Goal: Task Accomplishment & Management: Manage account settings

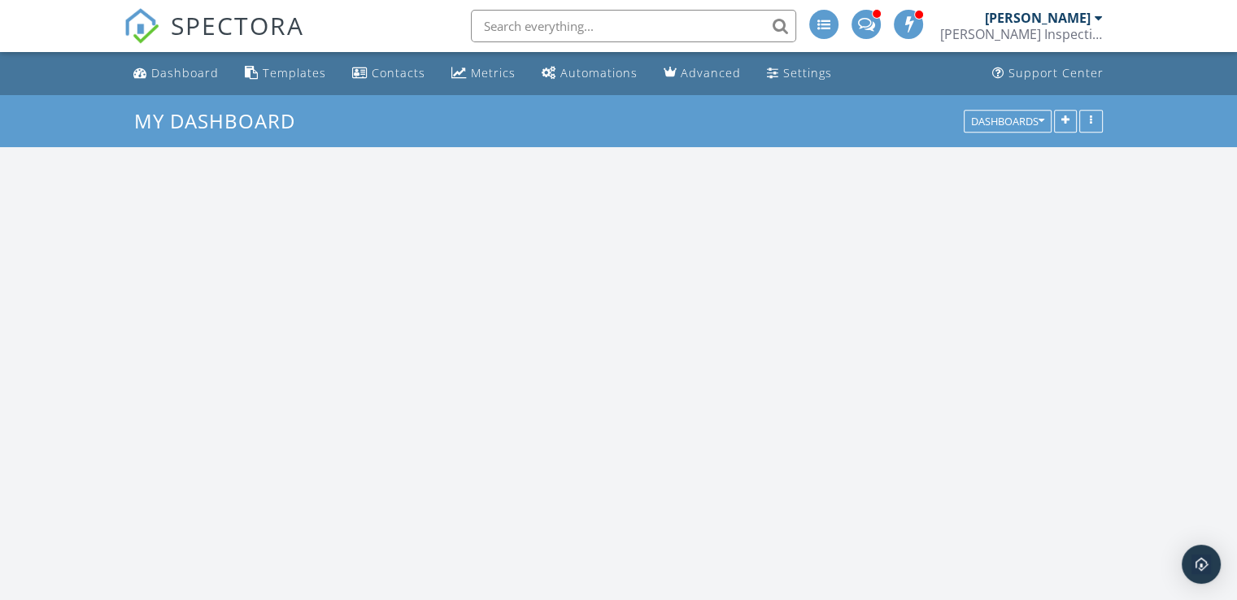
scroll to position [1506, 1262]
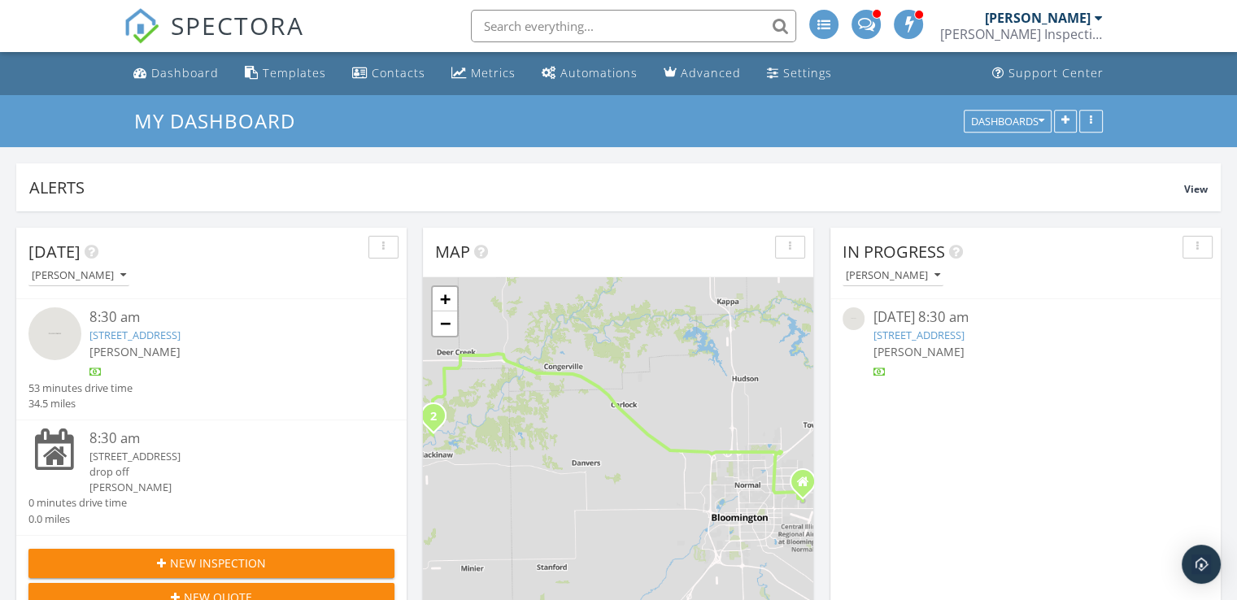
click at [551, 22] on input "text" at bounding box center [633, 26] width 325 height 33
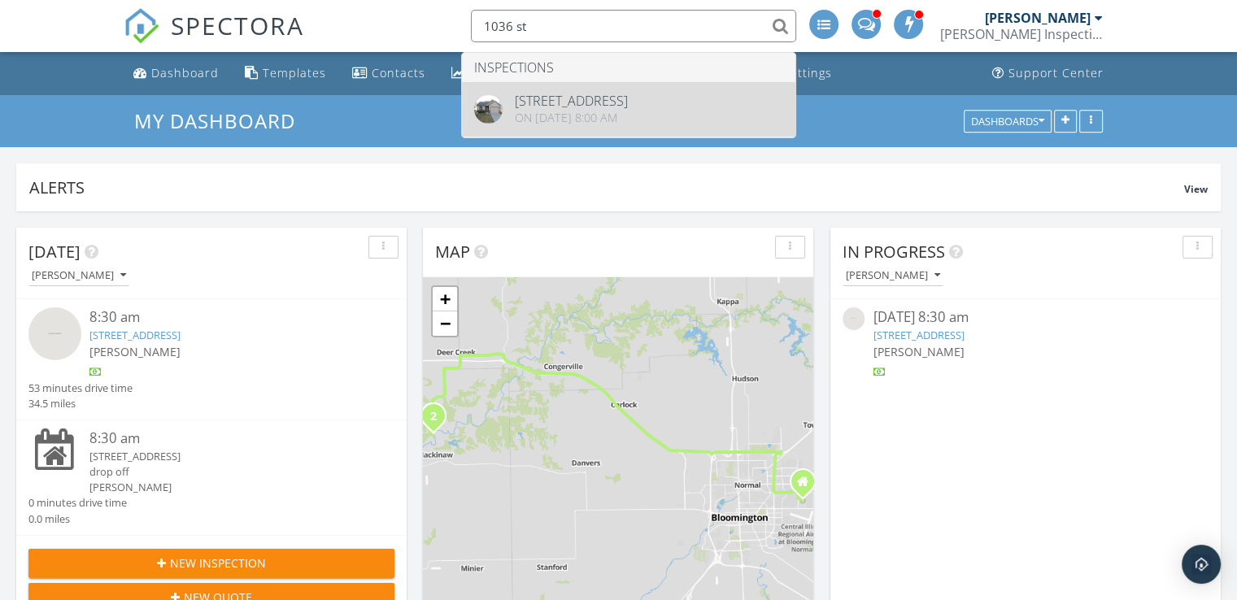
type input "1036 st"
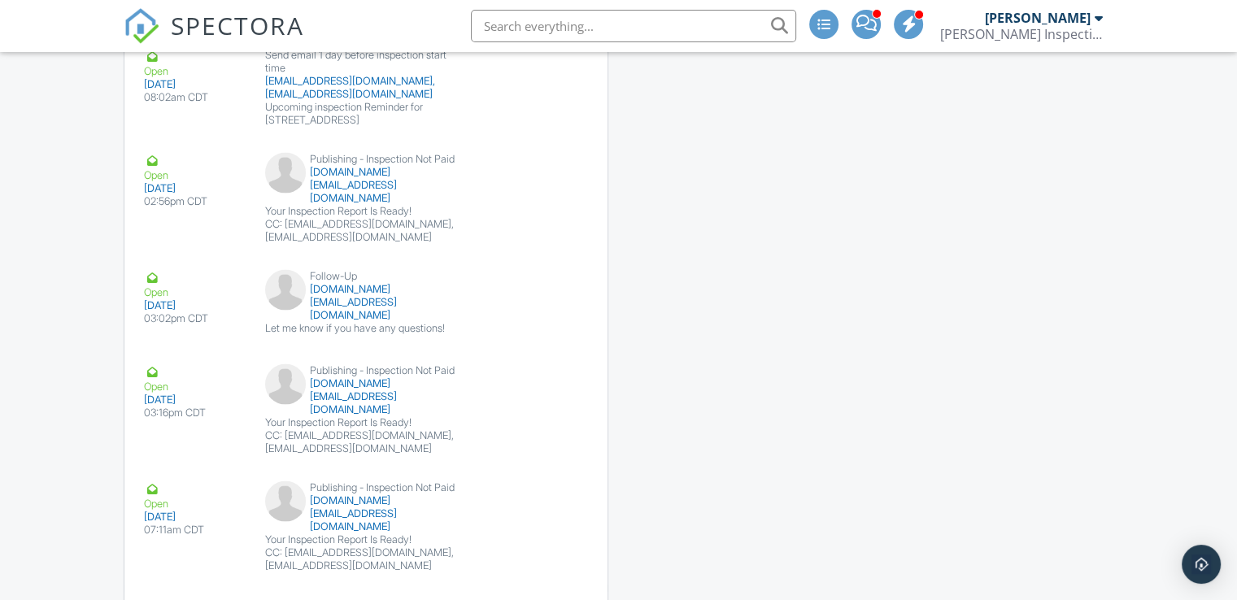
scroll to position [3193, 0]
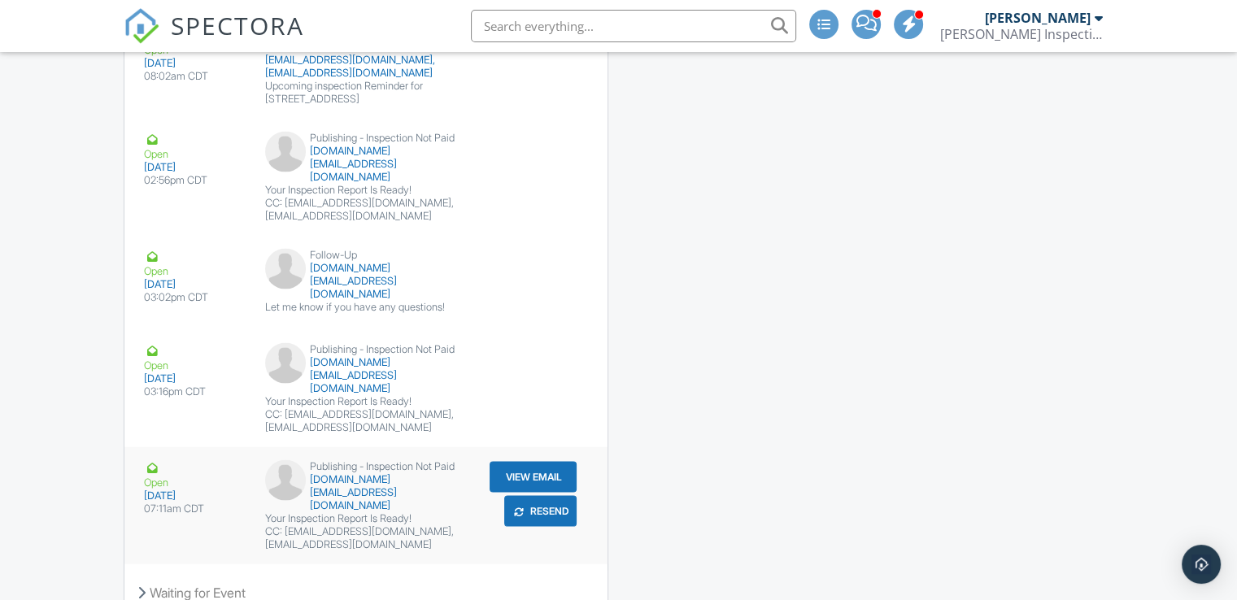
click at [545, 496] on button "Resend" at bounding box center [540, 511] width 72 height 31
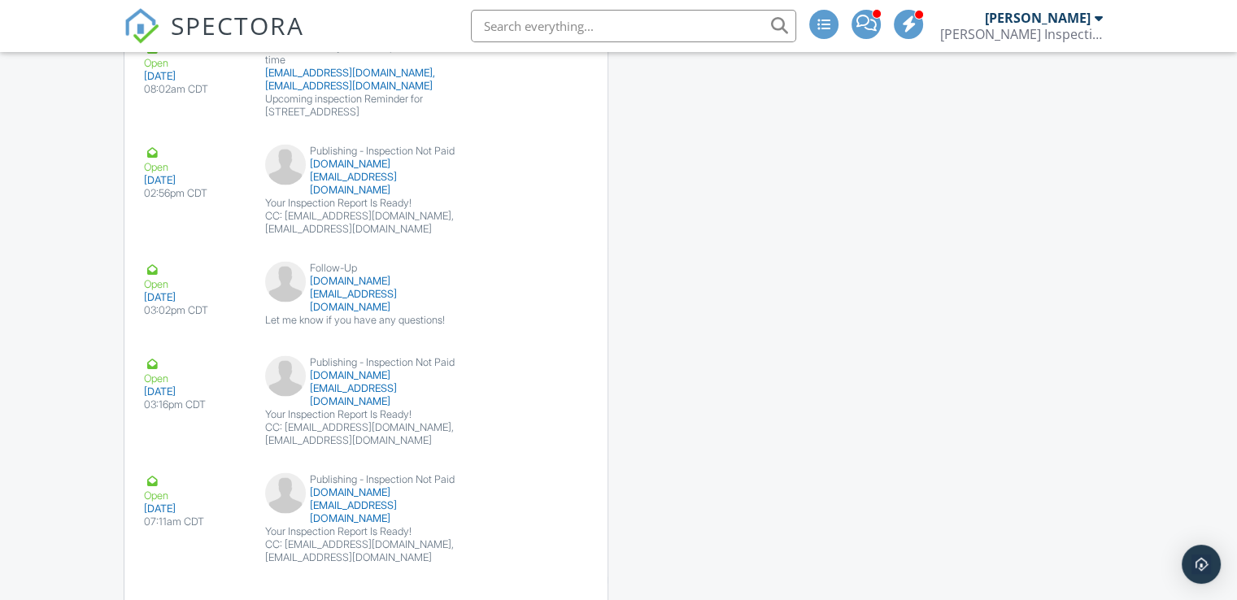
scroll to position [3193, 0]
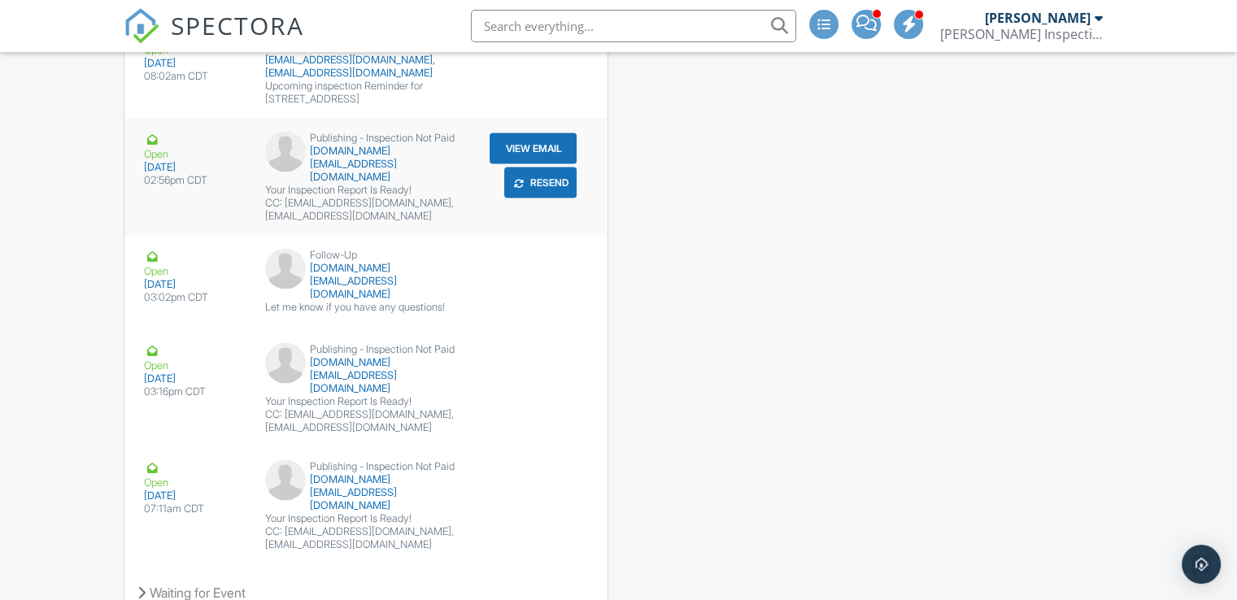
click at [370, 119] on div "Open 09/17/2025 02:56pm CDT Publishing - Inspection Not Paid jea.inc@comcast.ne…" at bounding box center [365, 177] width 483 height 117
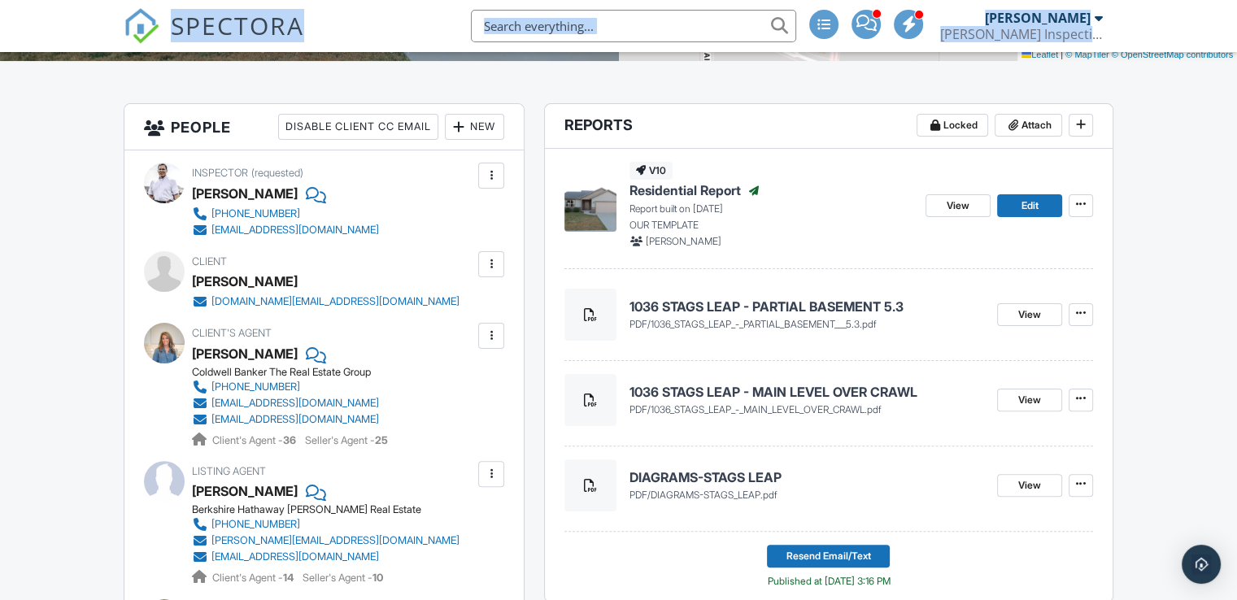
scroll to position [0, 0]
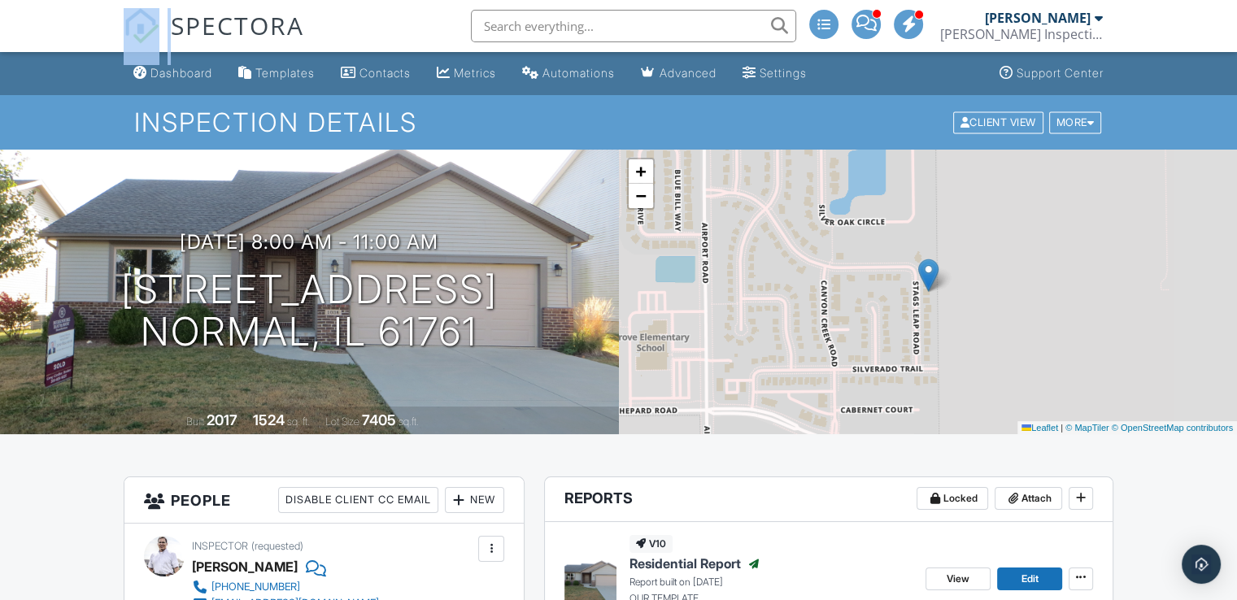
drag, startPoint x: 207, startPoint y: 2, endPoint x: 150, endPoint y: -46, distance: 74.5
click at [582, 36] on input "text" at bounding box center [633, 26] width 325 height 33
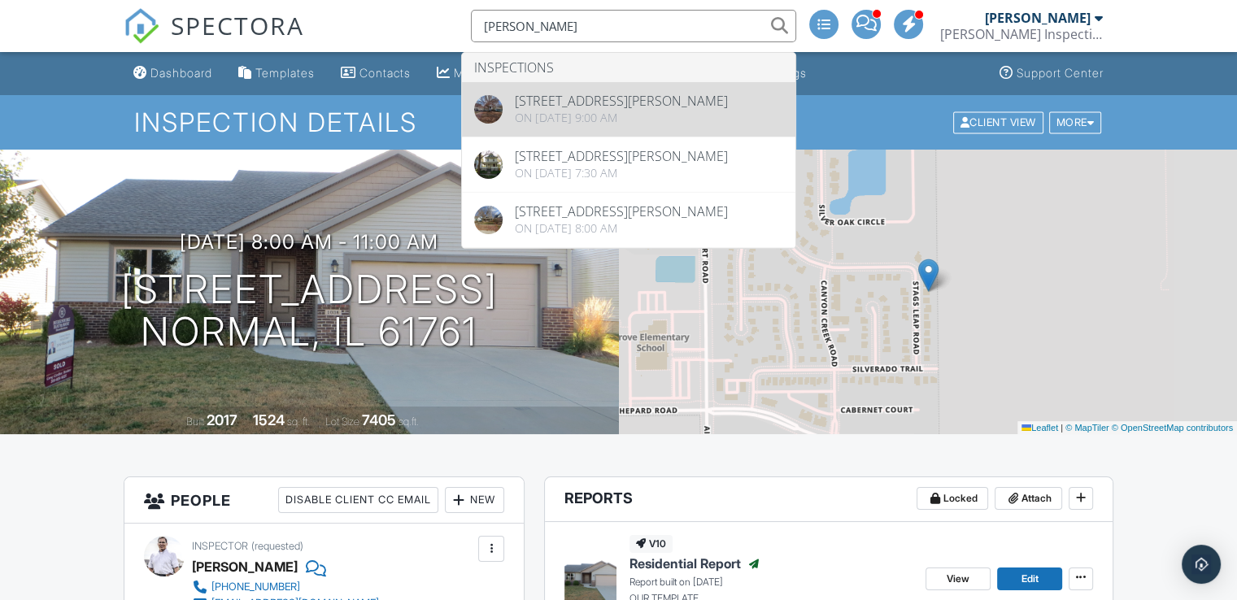
type input "leland"
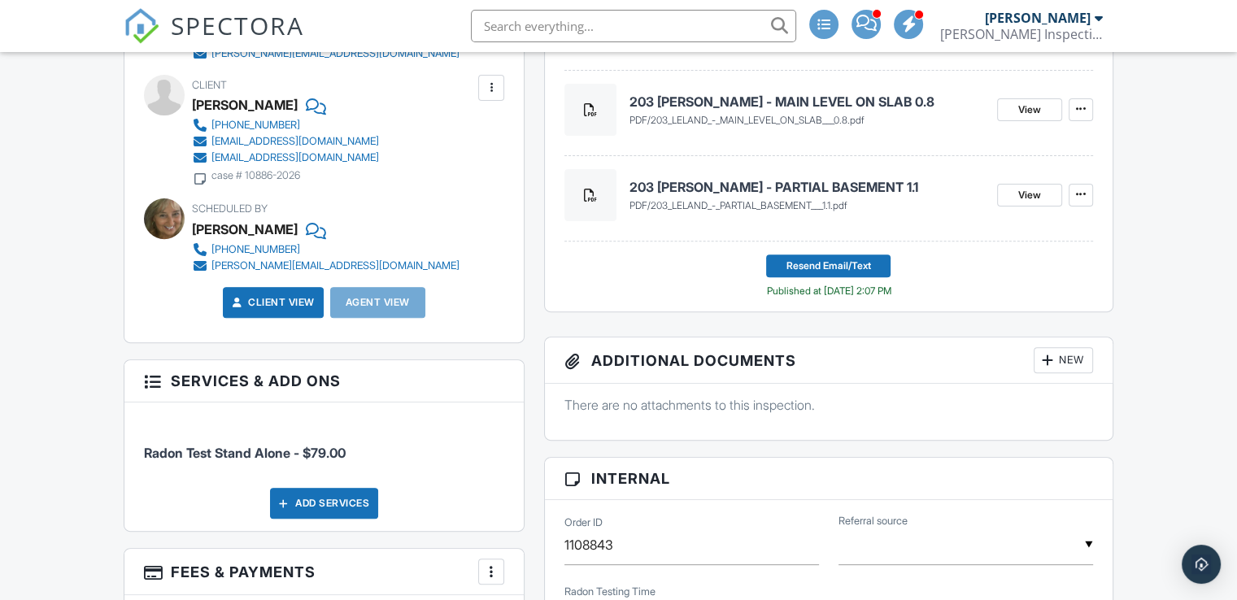
scroll to position [547, 0]
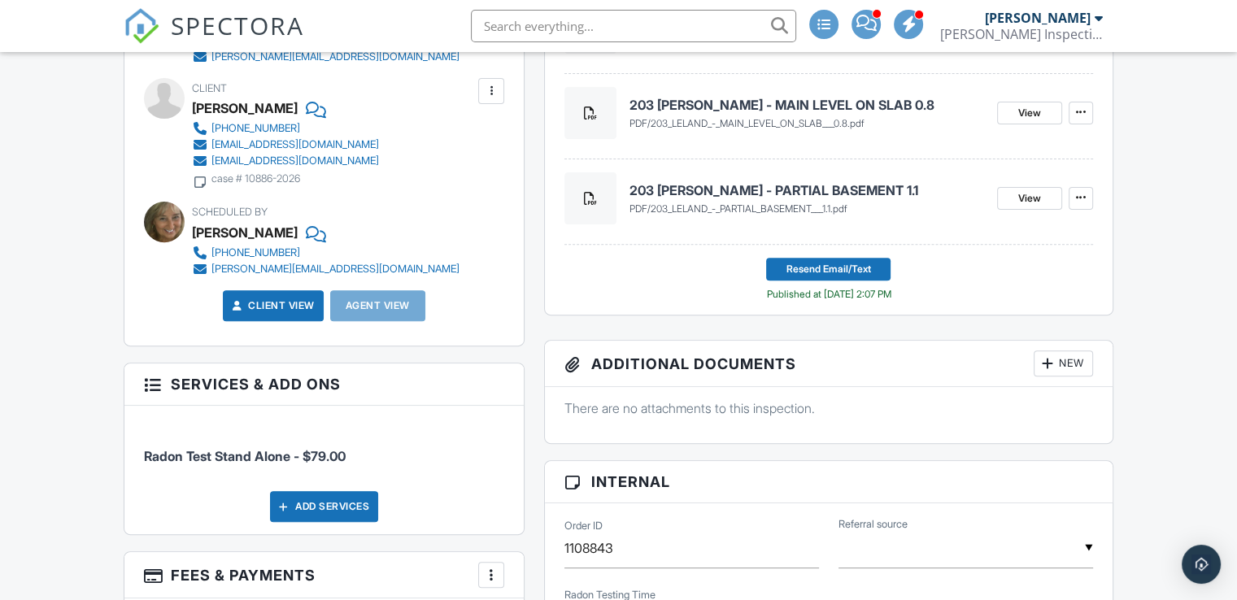
click at [614, 20] on input "text" at bounding box center [633, 26] width 325 height 33
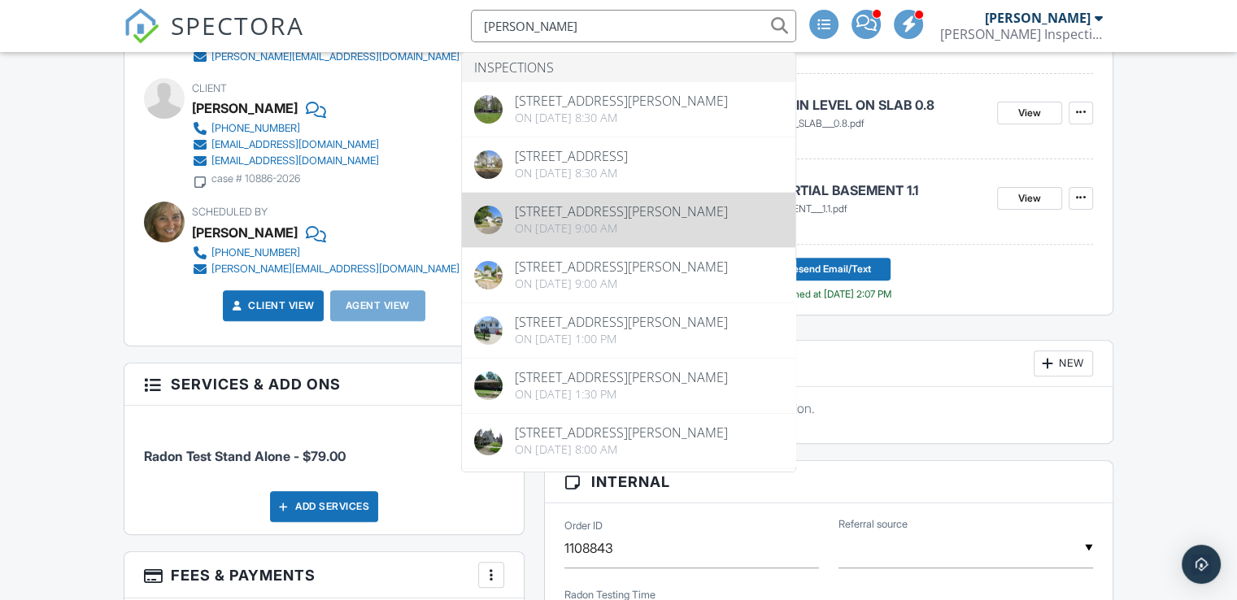
type input "mason"
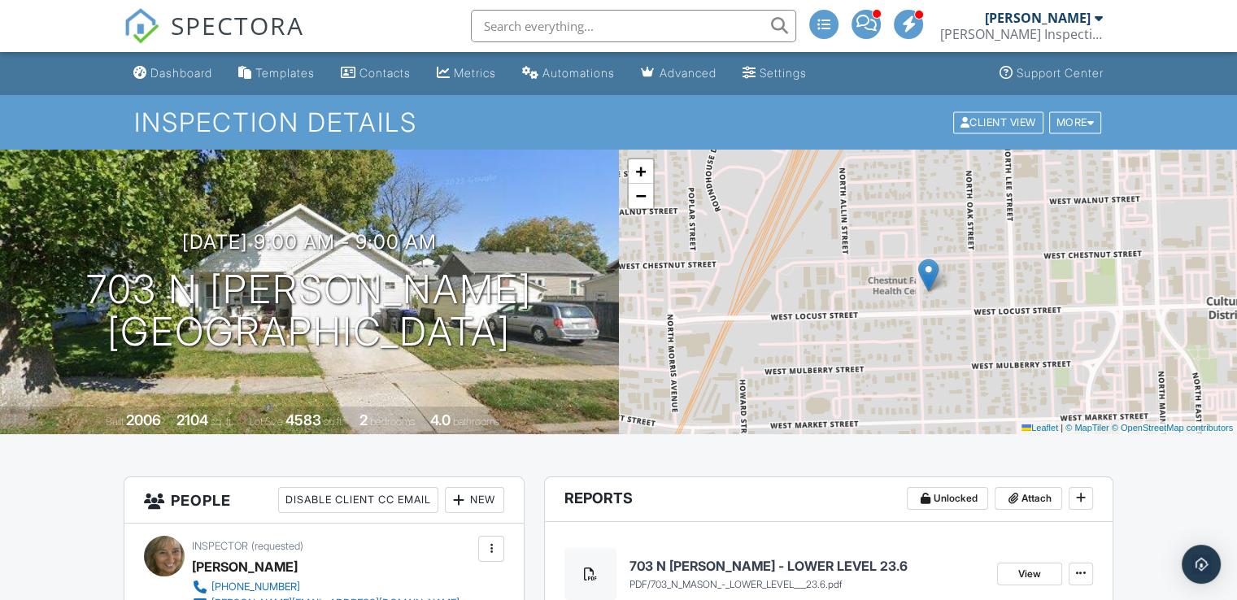
click at [587, 20] on input "text" at bounding box center [633, 26] width 325 height 33
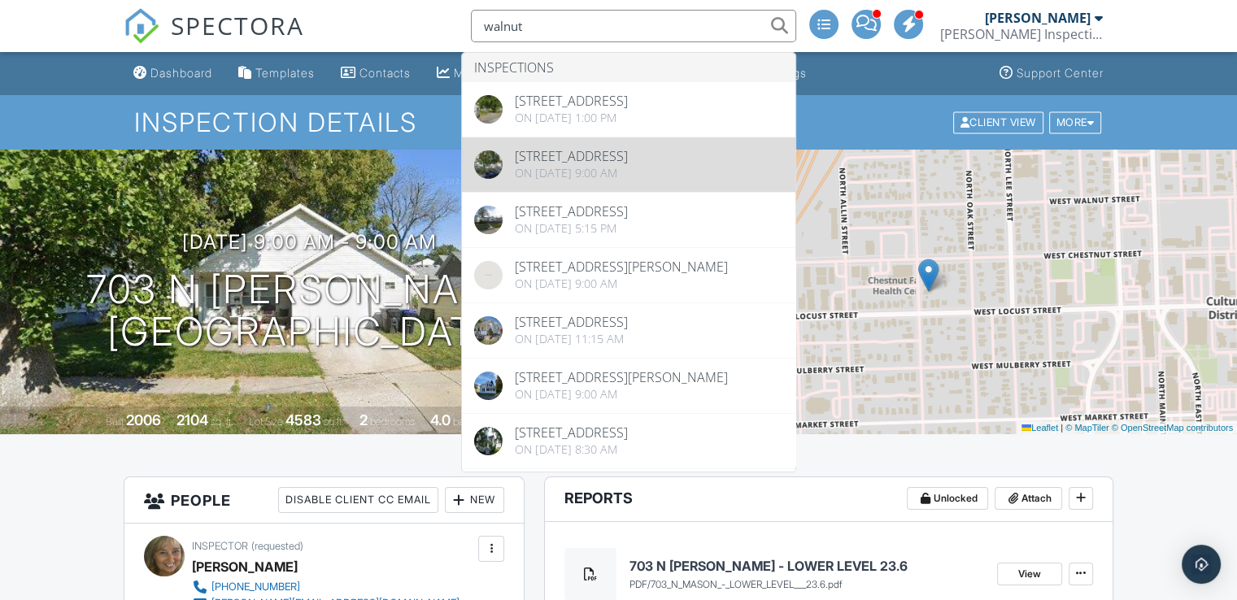
type input "walnut"
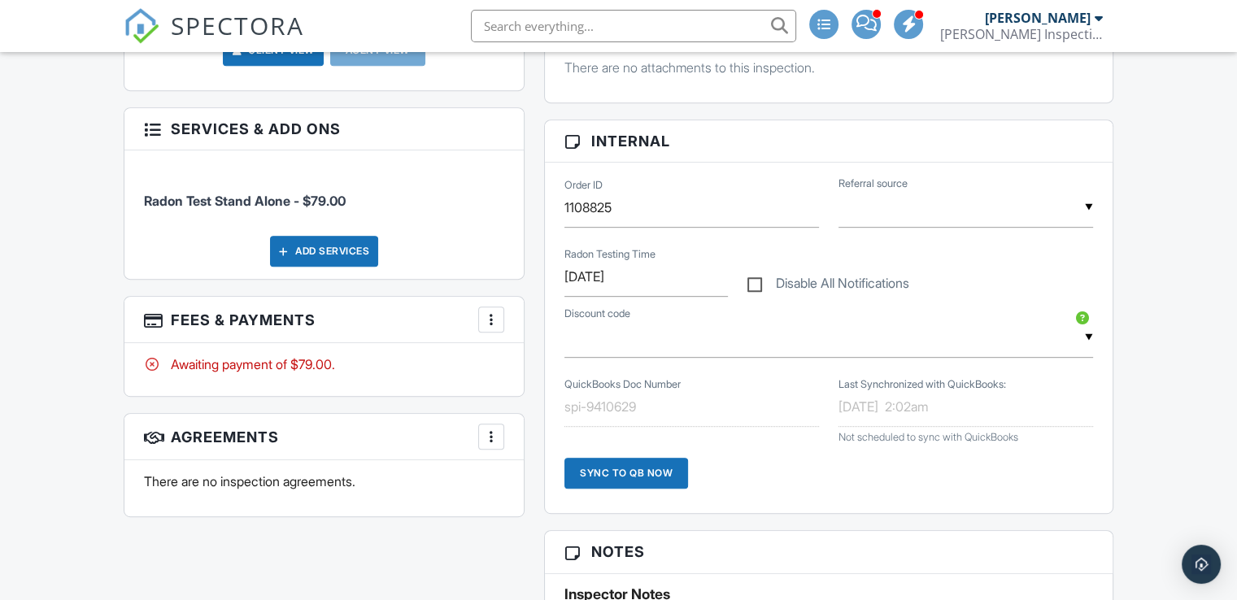
scroll to position [807, 0]
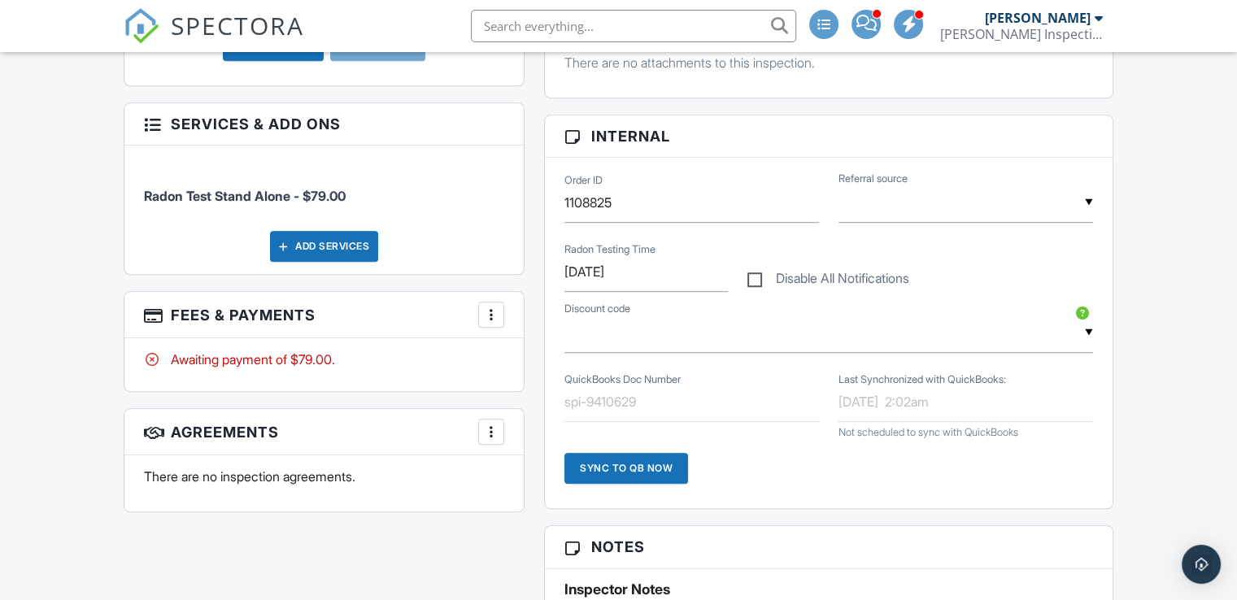
click at [489, 314] on div at bounding box center [491, 315] width 16 height 16
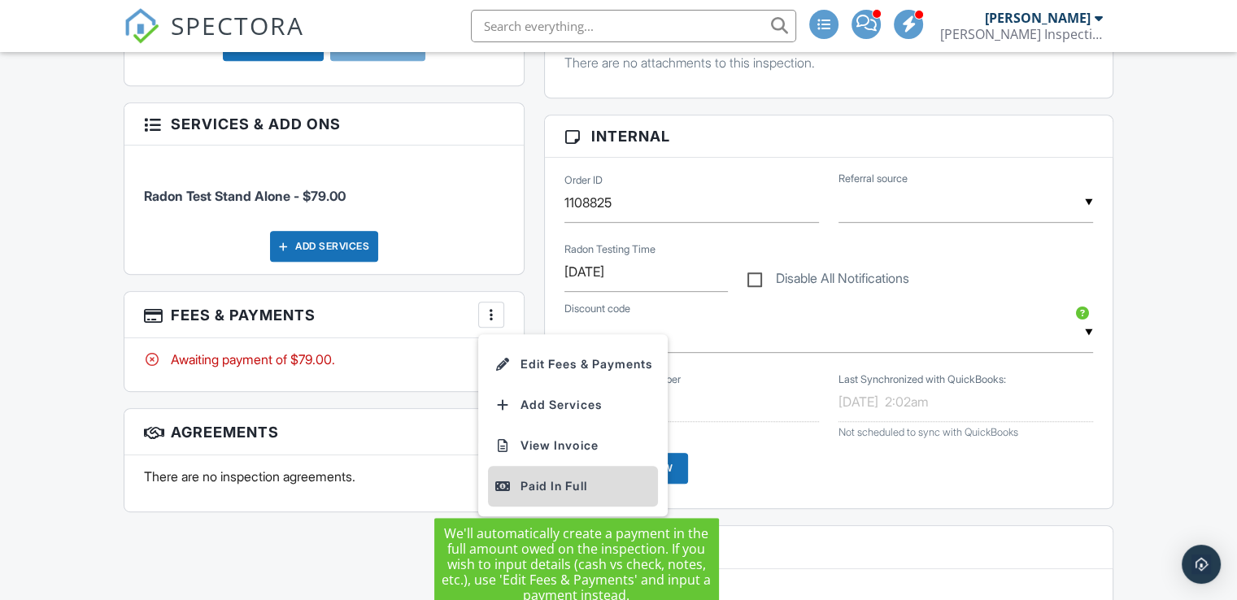
click at [527, 482] on div "Paid In Full" at bounding box center [573, 487] width 157 height 20
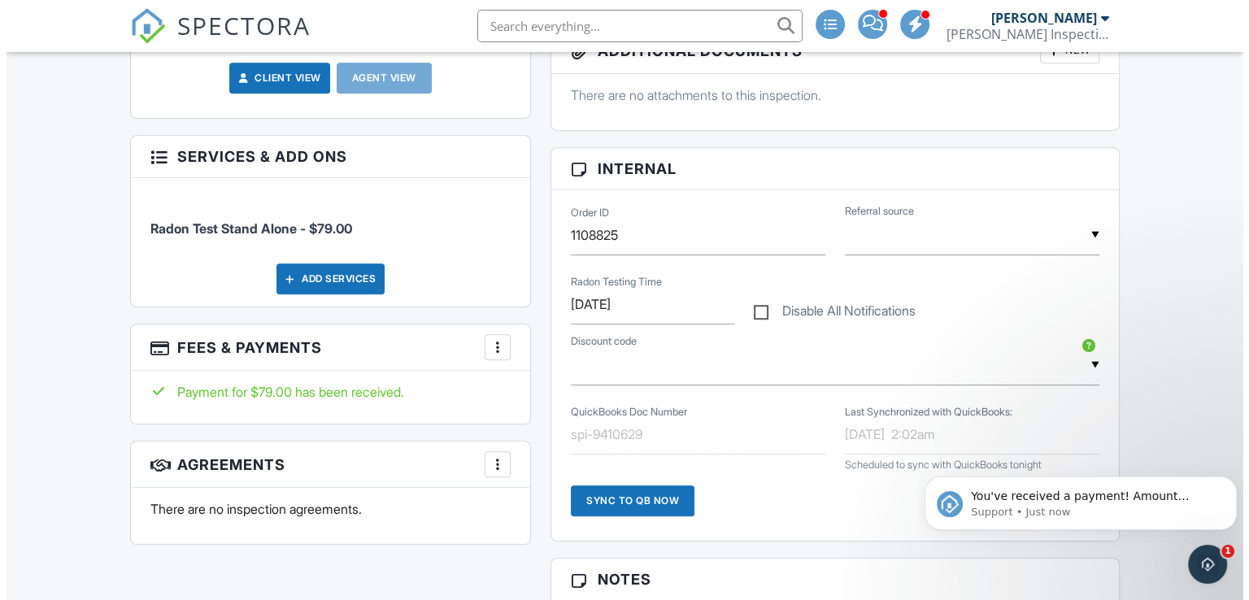
scroll to position [773, 0]
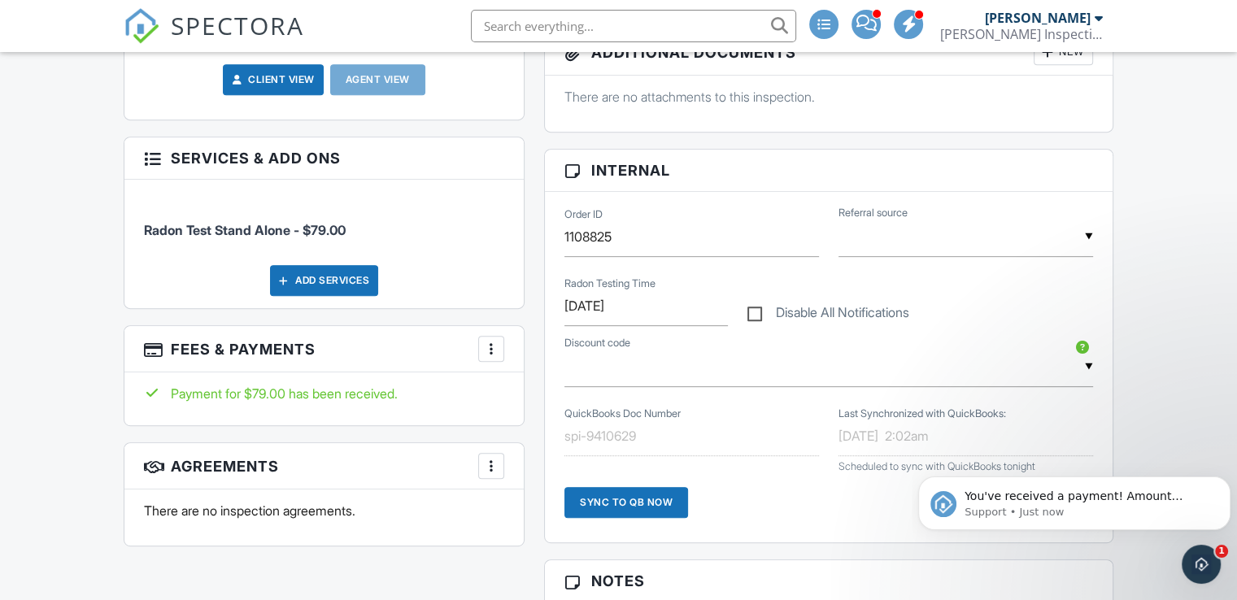
click at [488, 349] on div at bounding box center [491, 349] width 16 height 16
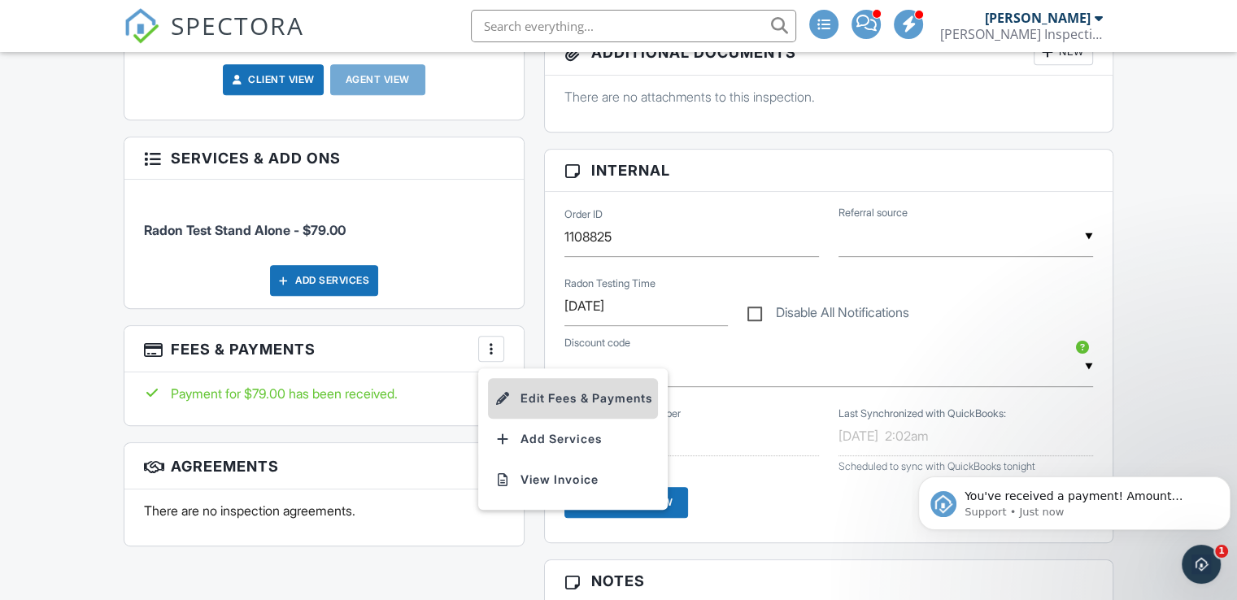
click at [547, 390] on li "Edit Fees & Payments" at bounding box center [573, 398] width 170 height 41
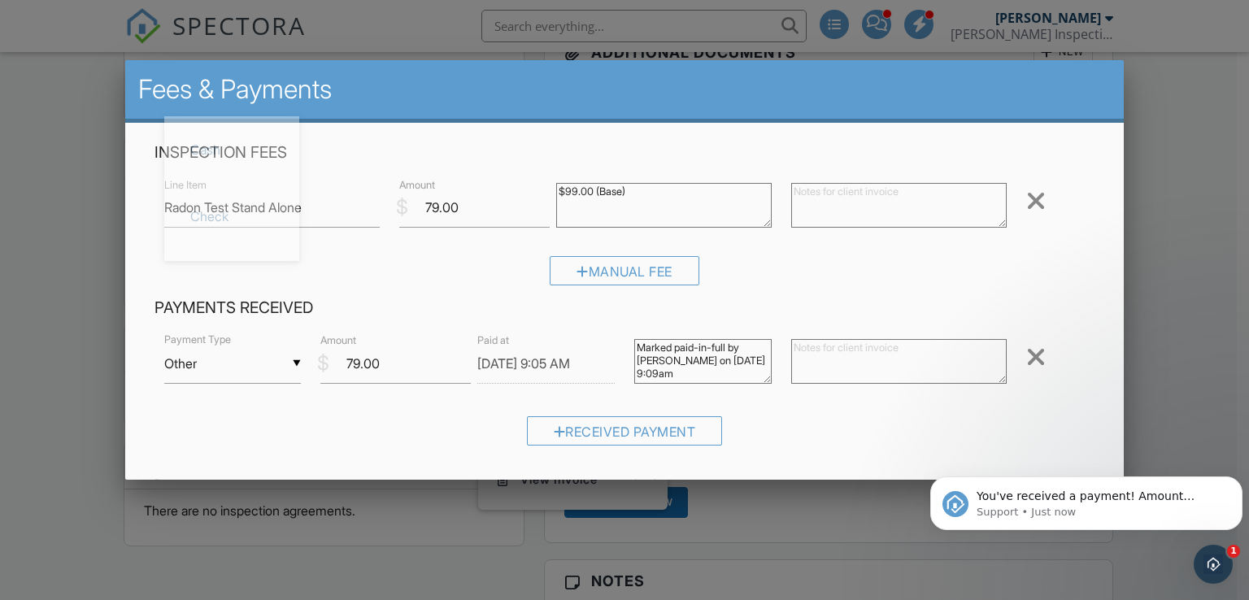
scroll to position [4, 0]
click at [290, 364] on div "▼ Other Cash Check On-Site Card Other Cash Check On-Site Card Other" at bounding box center [232, 364] width 137 height 40
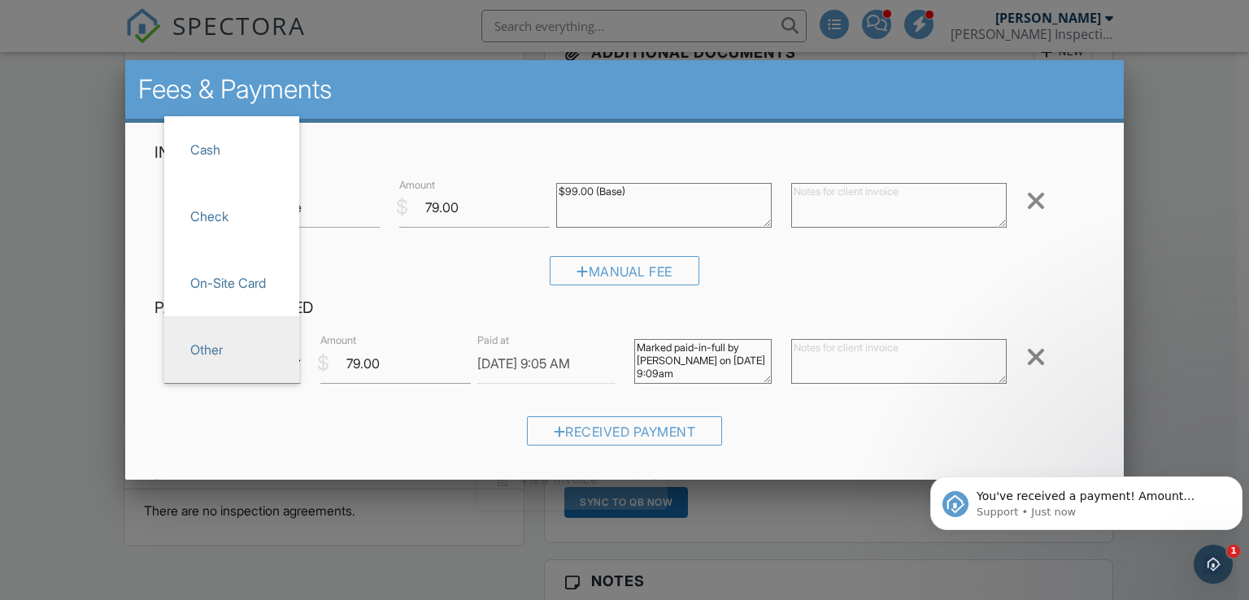
scroll to position [0, 0]
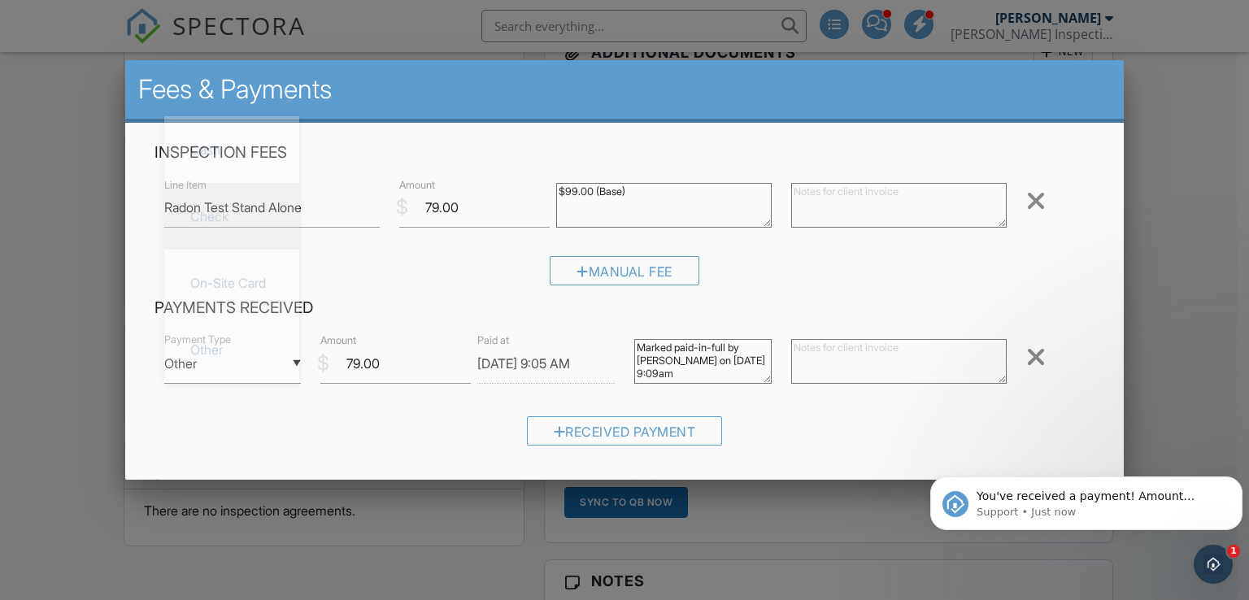
click at [256, 235] on span "Check" at bounding box center [231, 216] width 109 height 41
type input "Check"
click at [805, 368] on textarea at bounding box center [899, 361] width 216 height 45
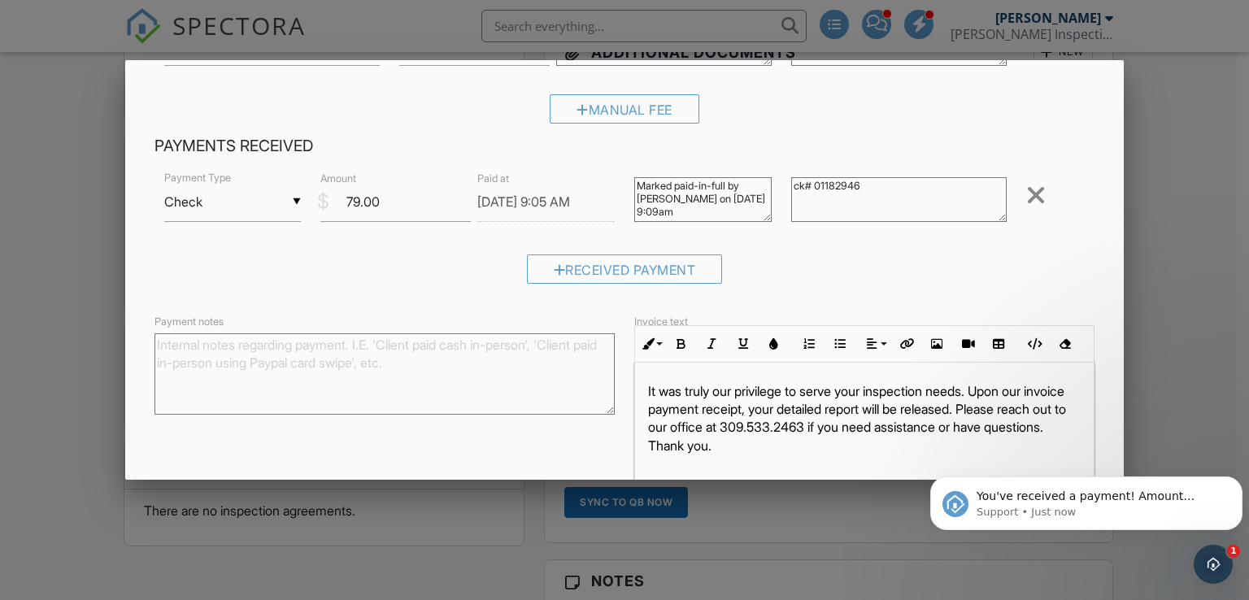
scroll to position [242, 0]
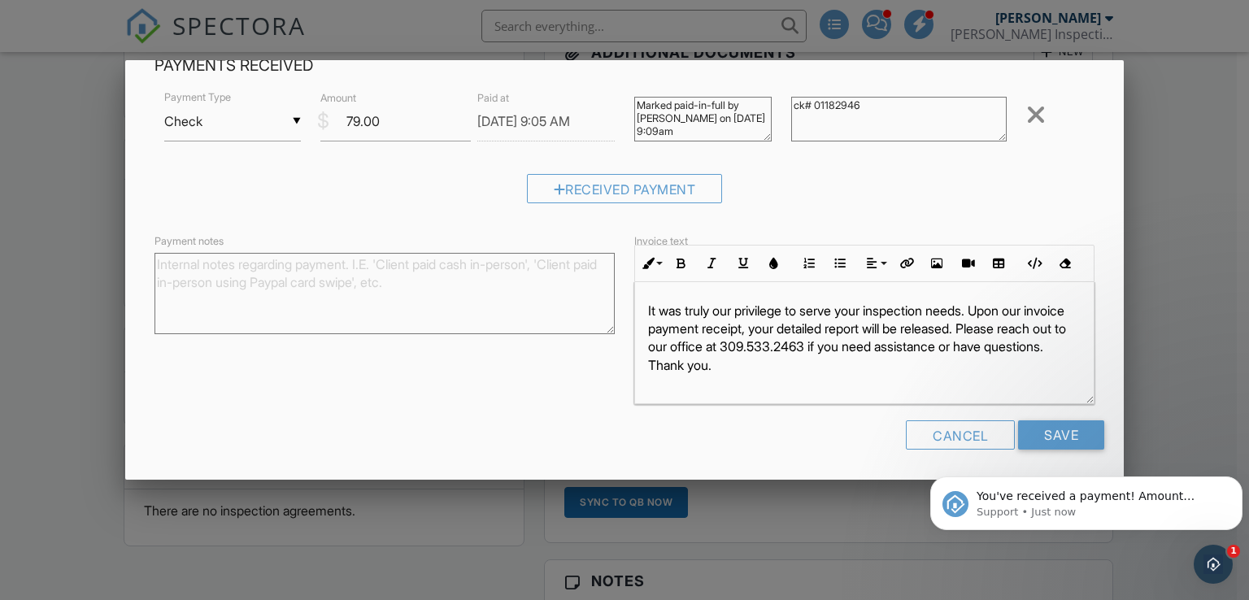
type textarea "ck# 01182946"
click at [1040, 443] on html "You've received a payment! Amount $79.00 Fee $0.00 Net $79.00 Transaction # Ins…" at bounding box center [1086, 499] width 325 height 114
click at [1054, 430] on input "Save" at bounding box center [1061, 435] width 86 height 29
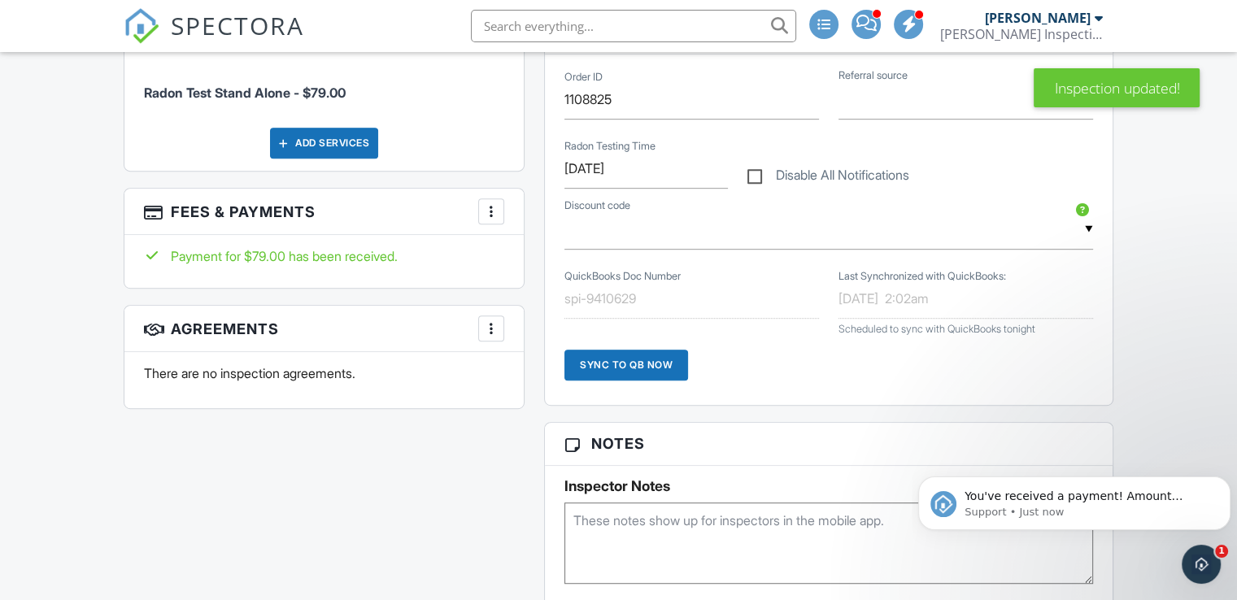
click at [452, 229] on h3 "Fees & Payments More Edit Fees & Payments Add Services View Invoice" at bounding box center [323, 212] width 399 height 46
click at [490, 203] on div at bounding box center [491, 211] width 16 height 16
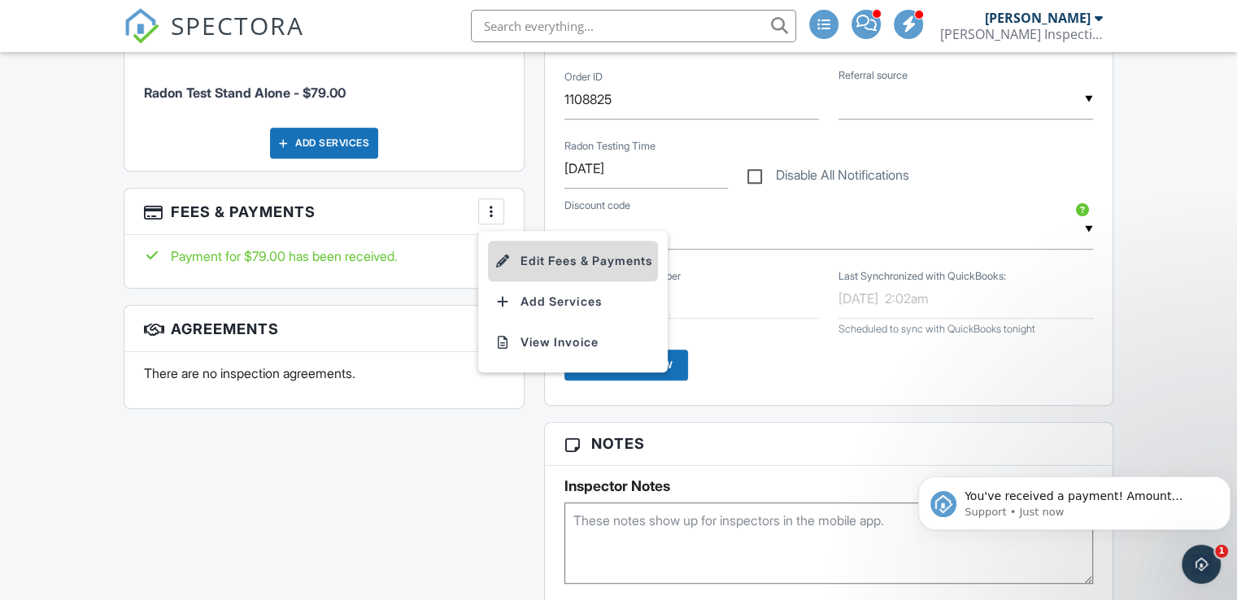
click at [535, 264] on li "Edit Fees & Payments" at bounding box center [573, 261] width 170 height 41
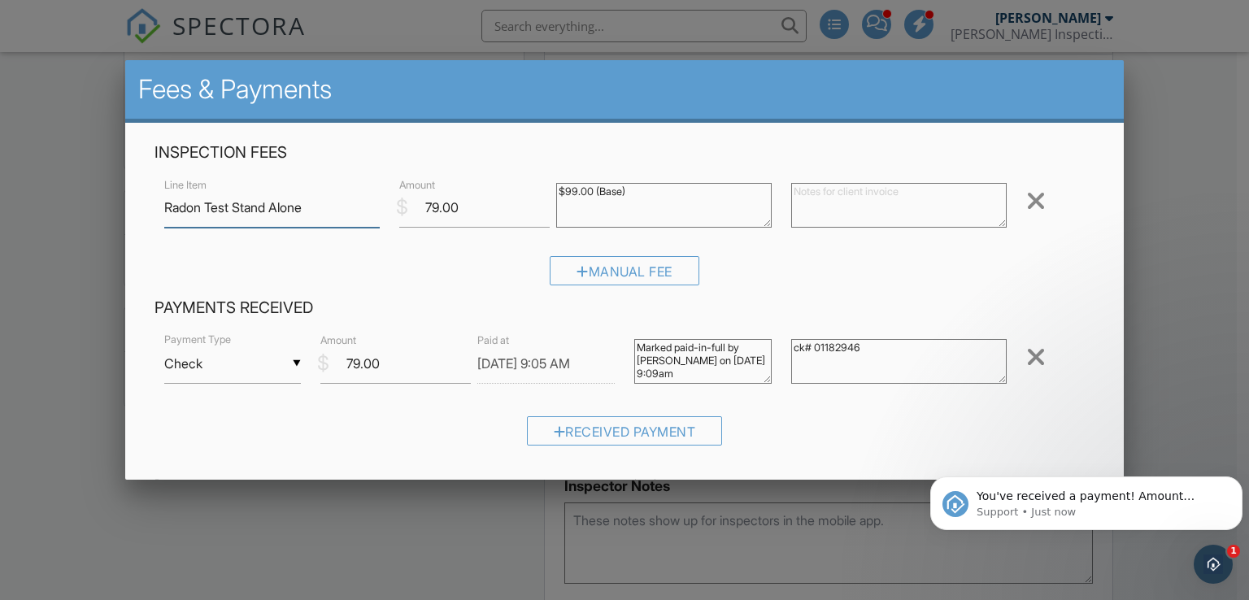
scroll to position [242, 0]
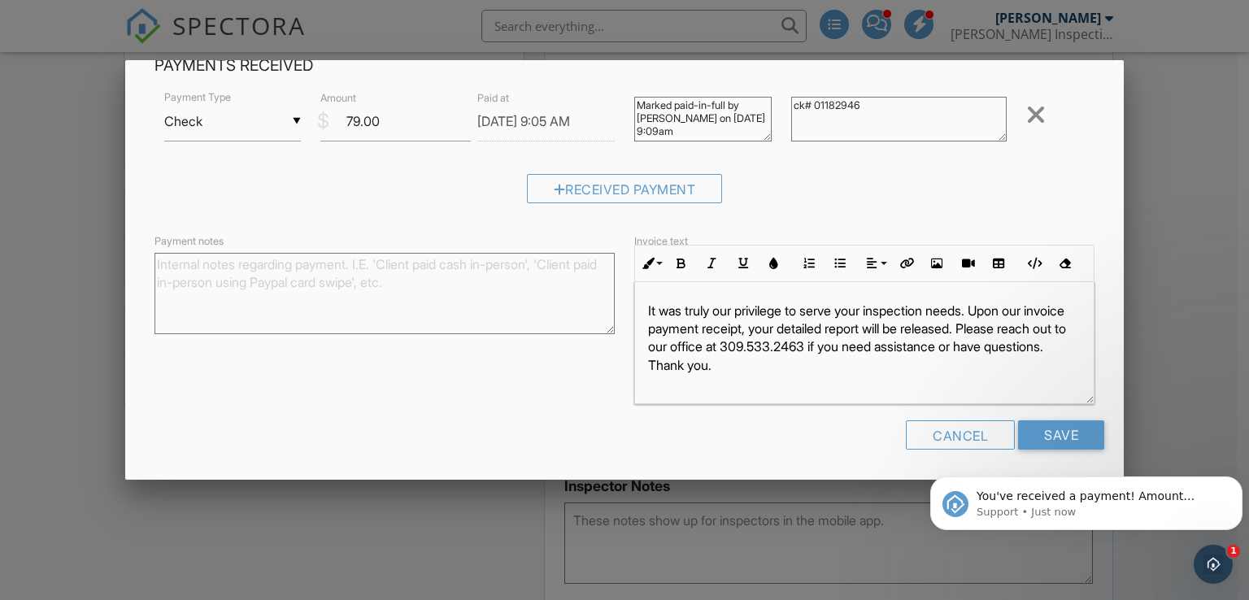
click at [347, 302] on textarea "Payment notes" at bounding box center [385, 293] width 460 height 81
type textarea "ck # 01182946"
click at [1062, 443] on html "You've received a payment! Amount $79.00 Fee $0.00 Net $79.00 Transaction # Ins…" at bounding box center [1086, 499] width 325 height 114
click at [1062, 433] on input "Save" at bounding box center [1061, 435] width 86 height 29
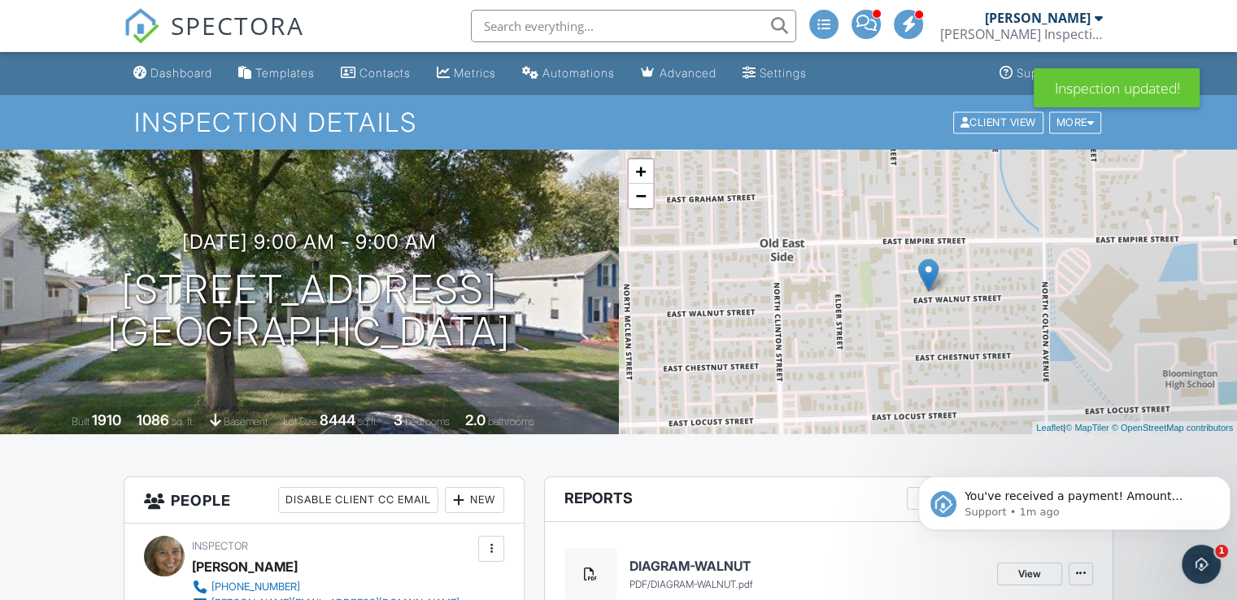
click at [553, 30] on input "text" at bounding box center [633, 26] width 325 height 33
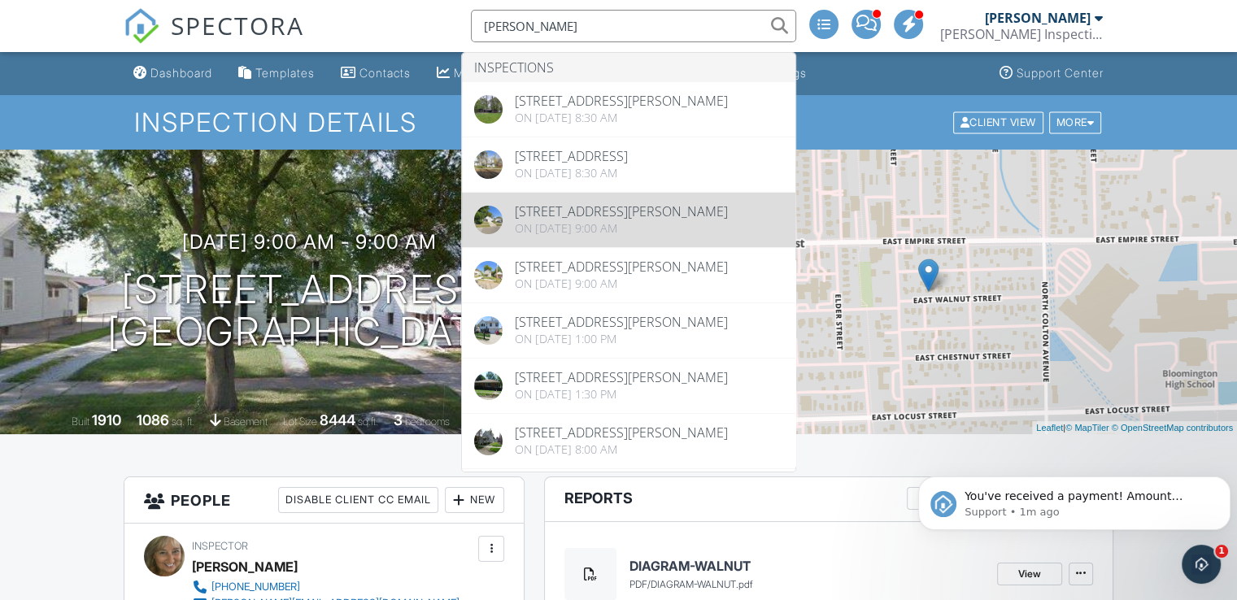
type input "[PERSON_NAME]"
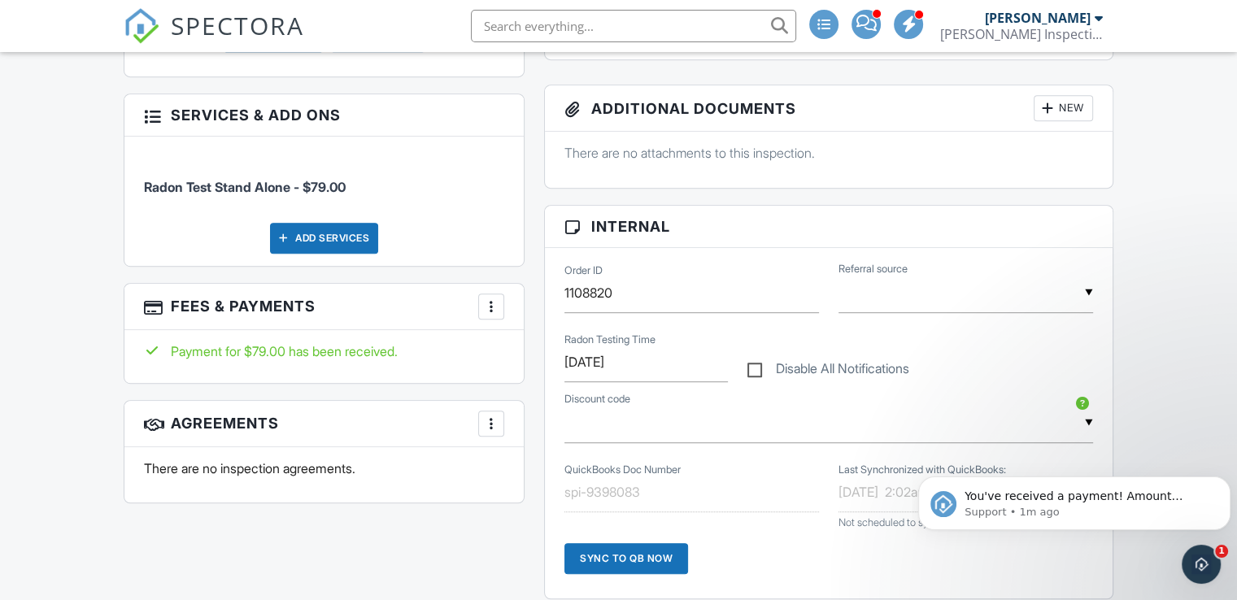
scroll to position [883, 0]
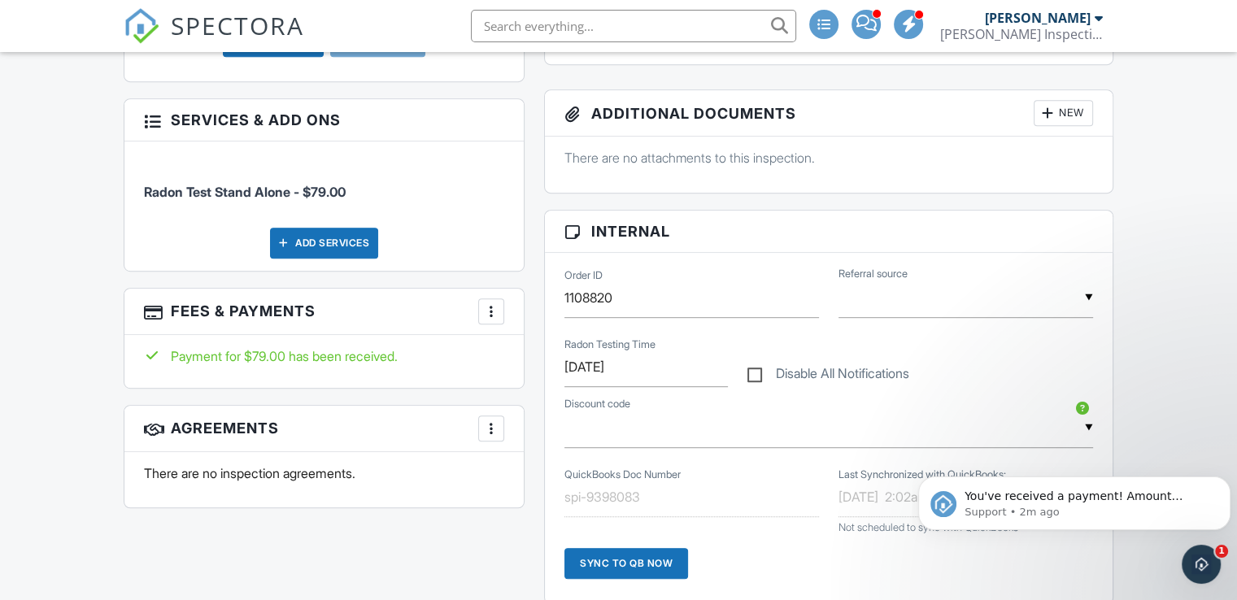
click at [486, 320] on div "More" at bounding box center [491, 312] width 26 height 26
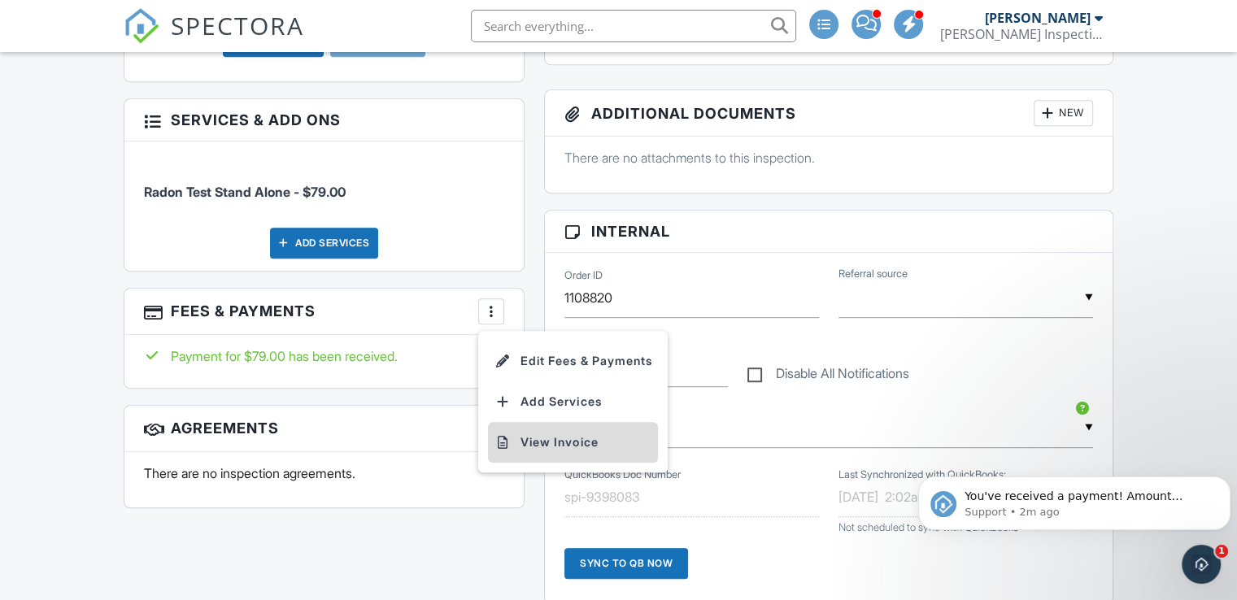
click at [533, 434] on li "View Invoice" at bounding box center [573, 442] width 170 height 41
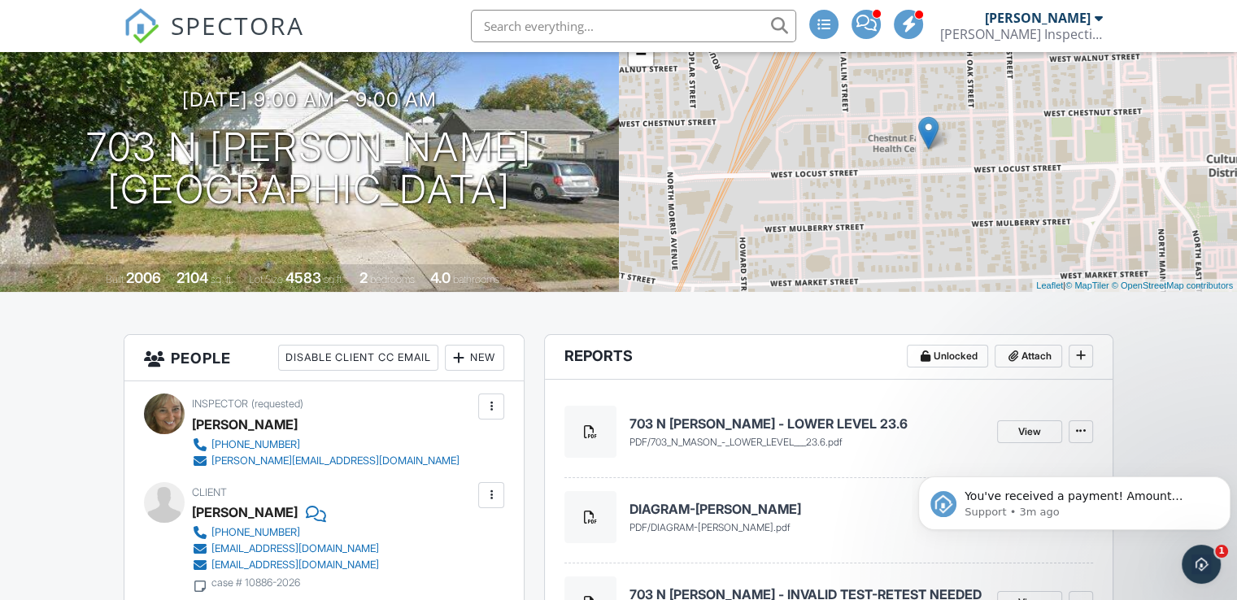
scroll to position [0, 0]
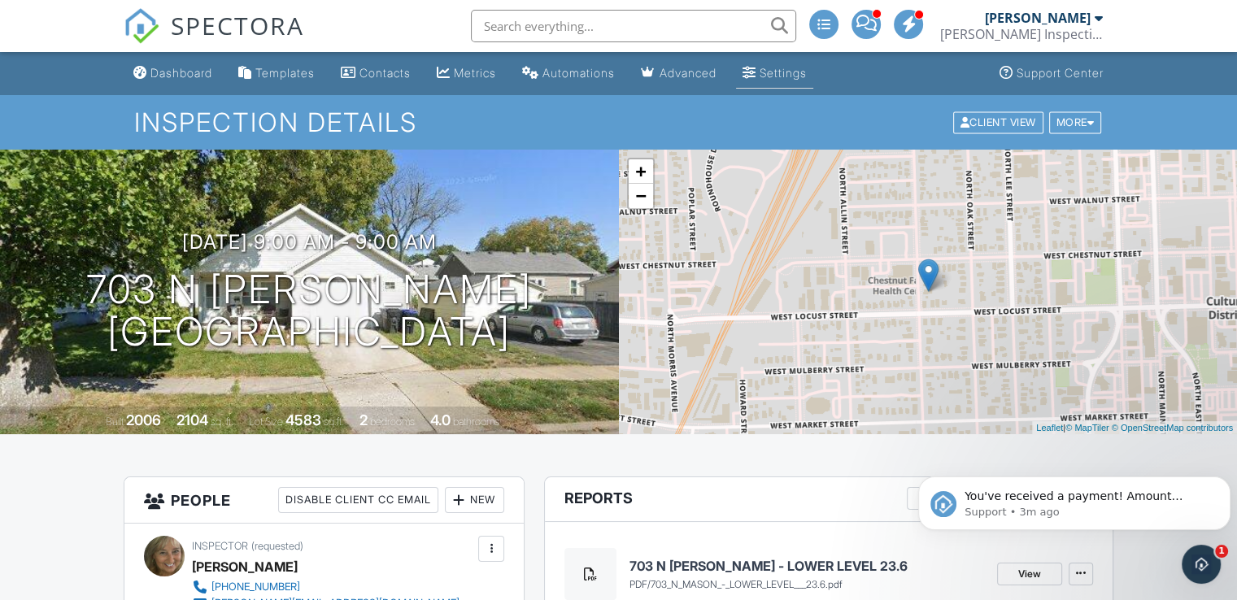
click at [800, 69] on div "Settings" at bounding box center [783, 73] width 47 height 14
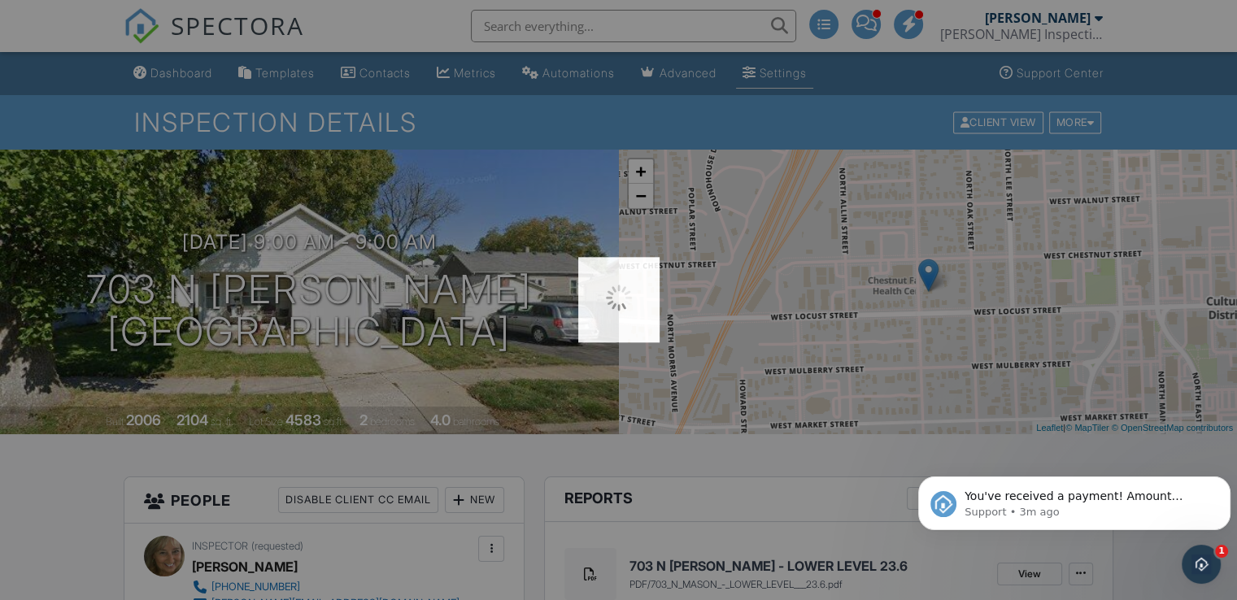
click at [800, 69] on div at bounding box center [618, 300] width 1237 height 600
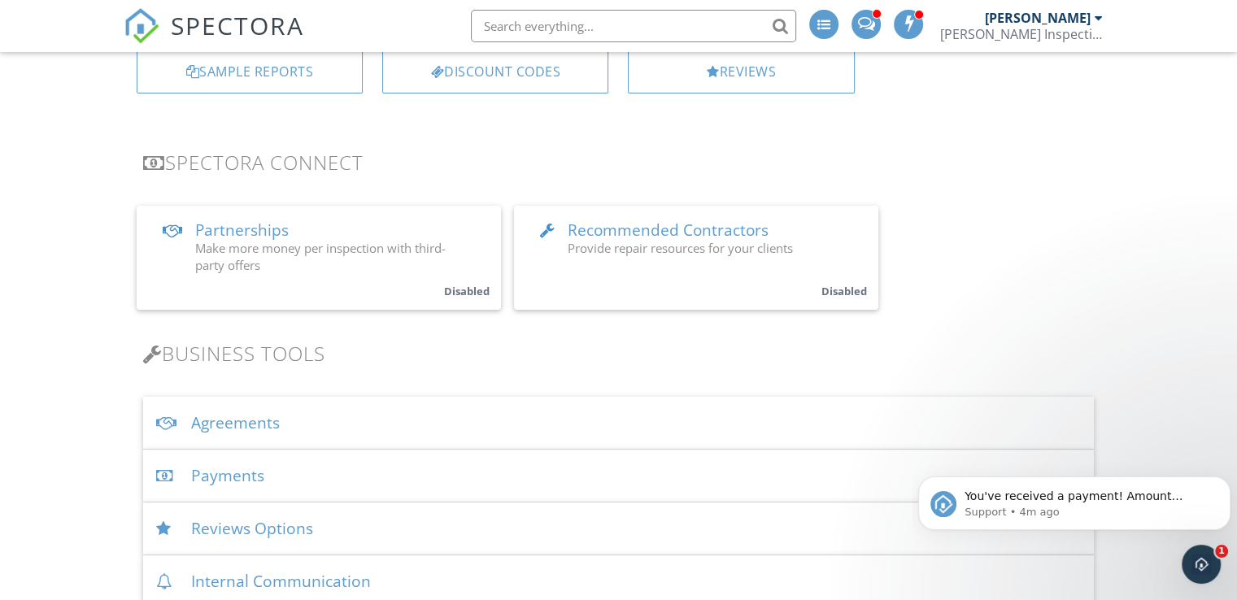
scroll to position [279, 0]
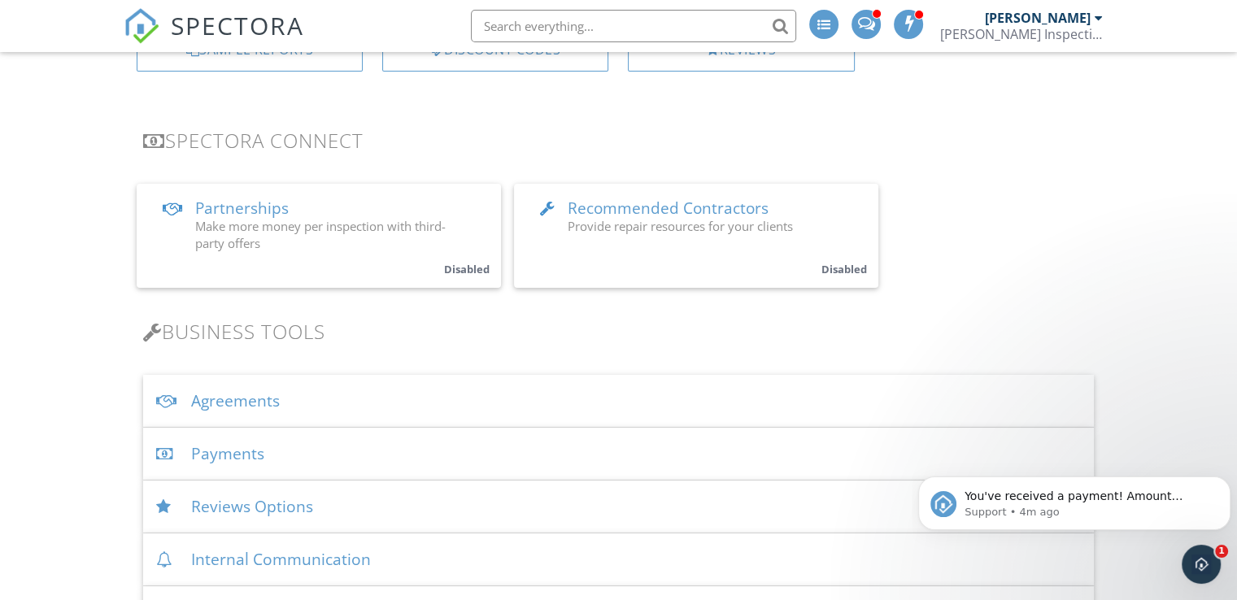
click at [259, 463] on div "Payments" at bounding box center [618, 454] width 951 height 53
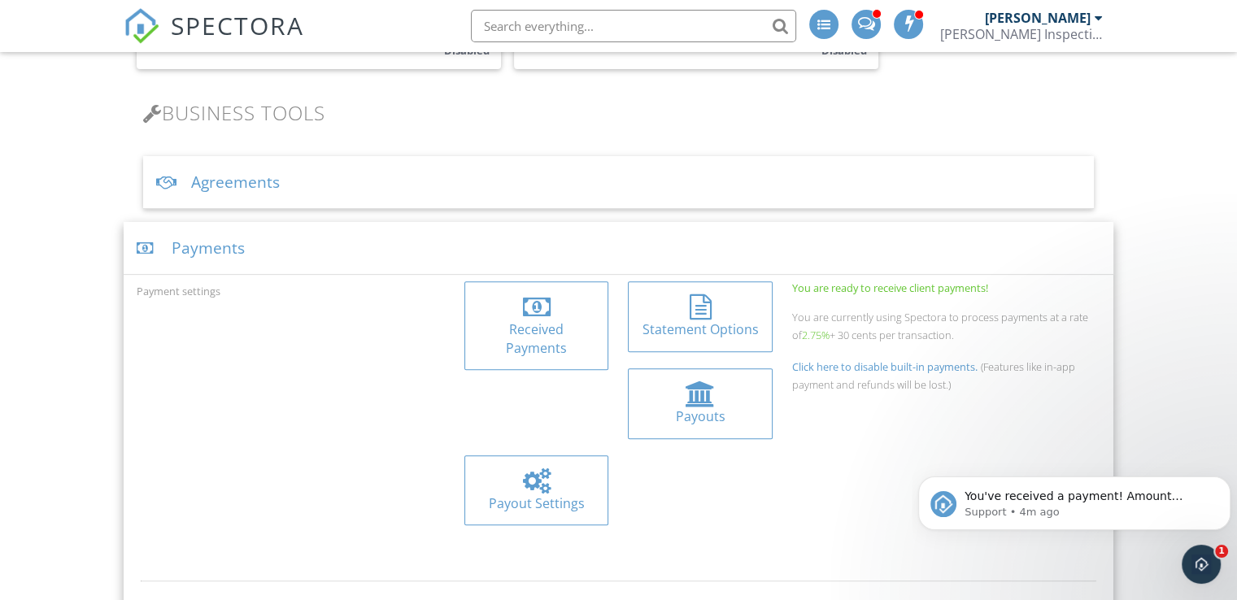
scroll to position [499, 0]
click at [686, 399] on div at bounding box center [701, 393] width 30 height 26
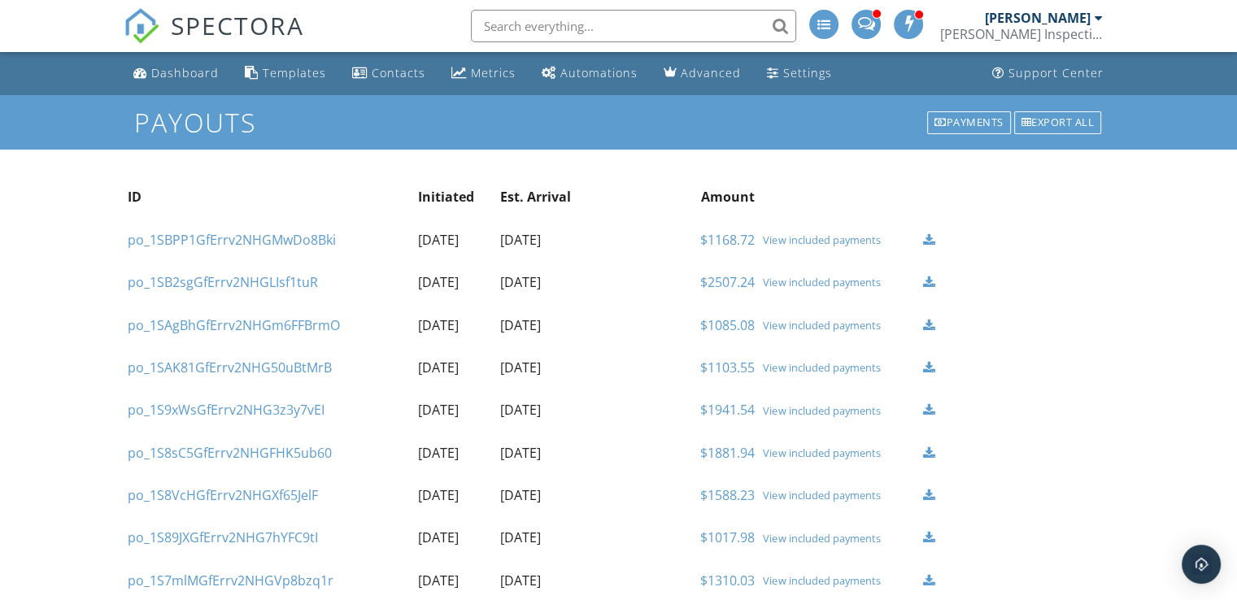
click at [735, 243] on link "$1168.72" at bounding box center [727, 240] width 54 height 18
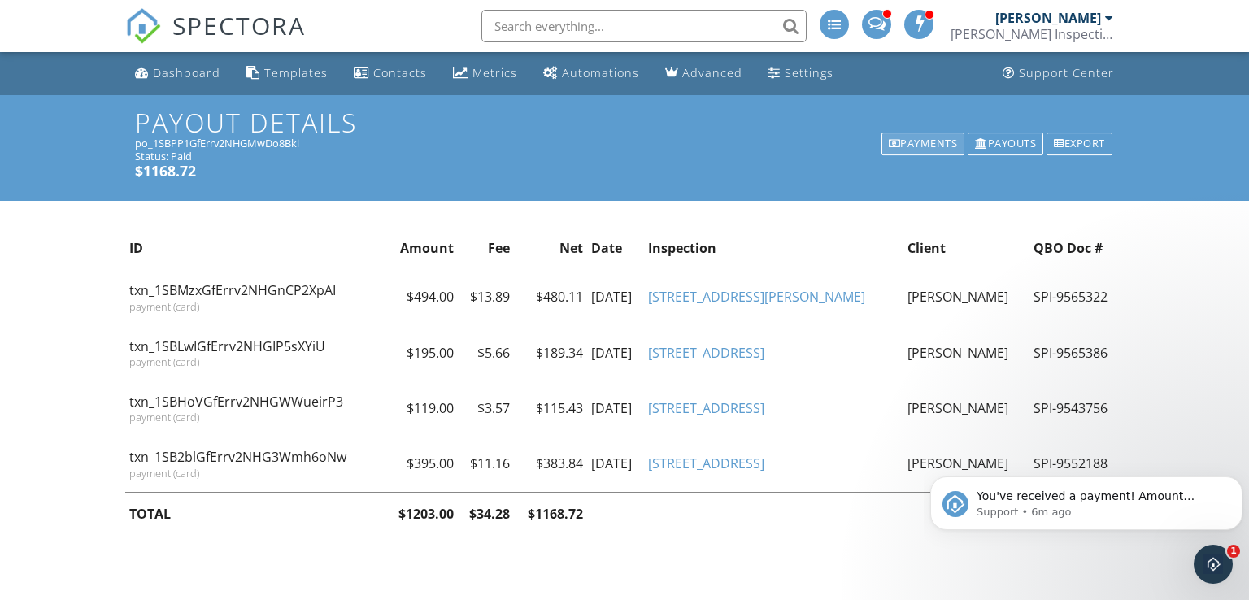
click at [907, 140] on div "Payments" at bounding box center [924, 144] width 84 height 23
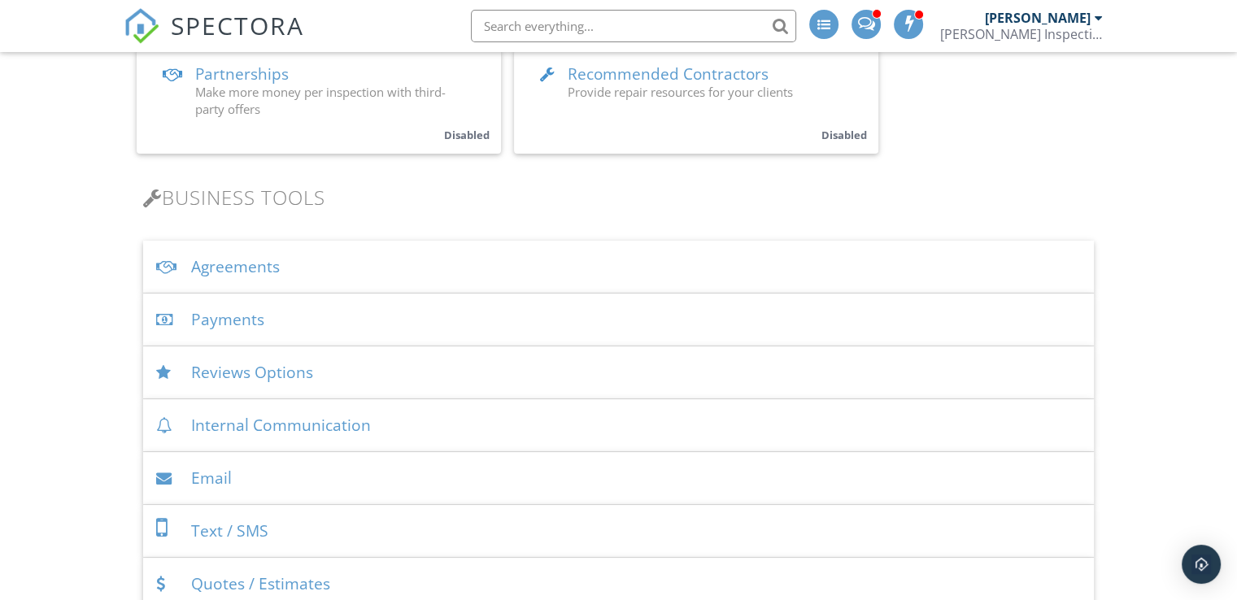
scroll to position [418, 0]
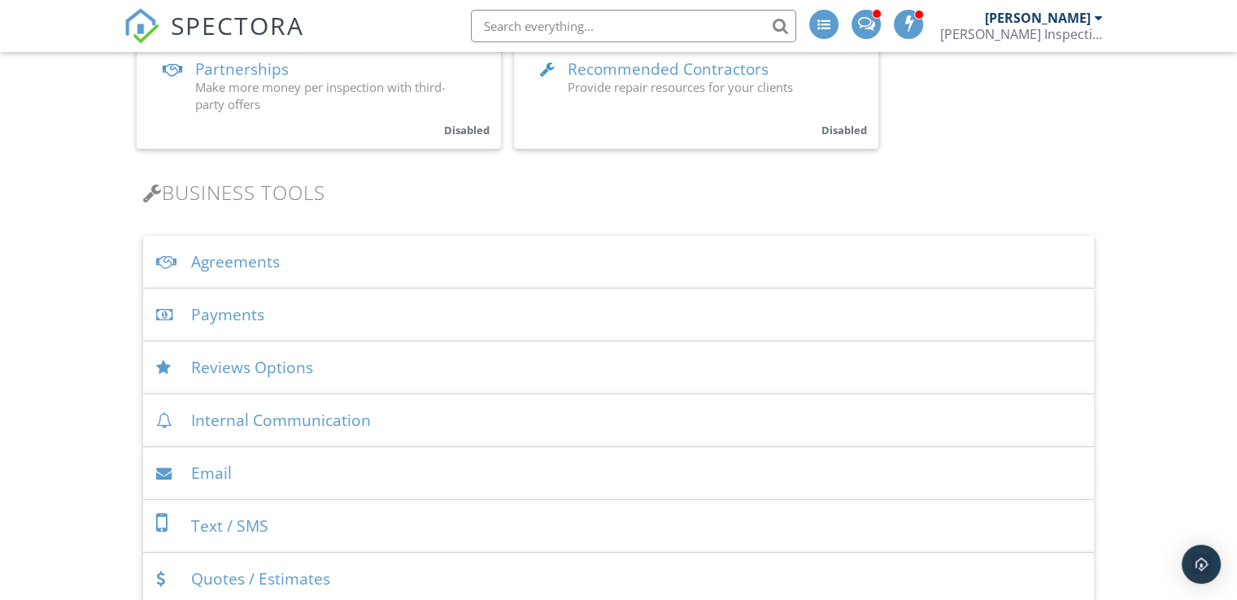
click at [452, 329] on div "Payments" at bounding box center [618, 315] width 951 height 53
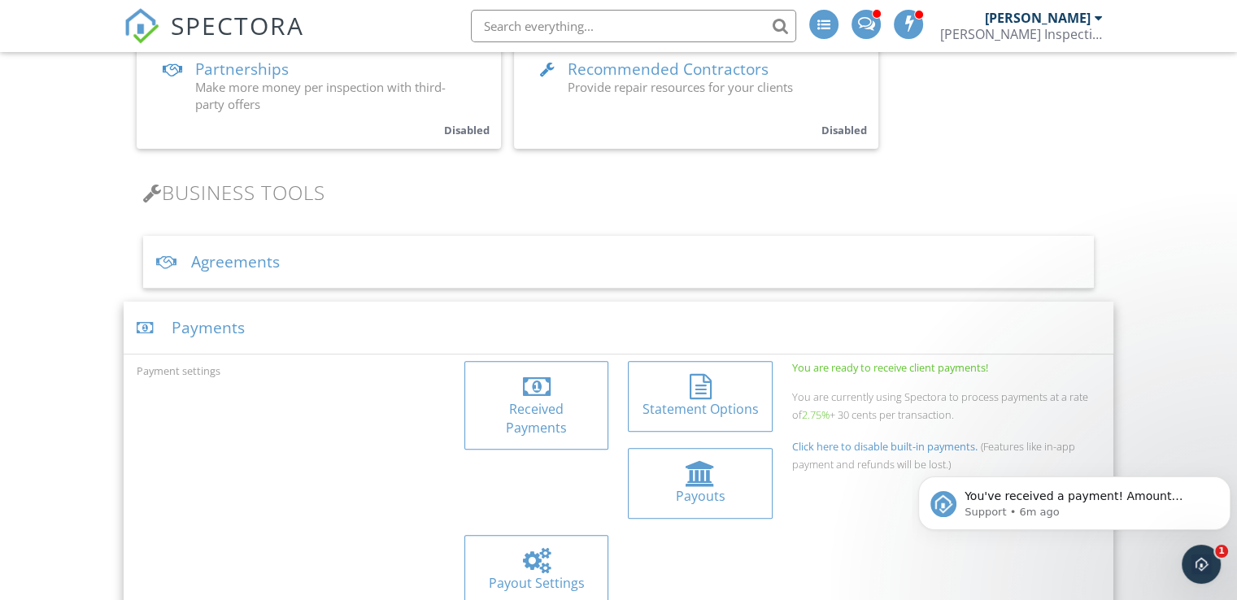
click at [641, 487] on div "Payouts" at bounding box center [700, 496] width 118 height 18
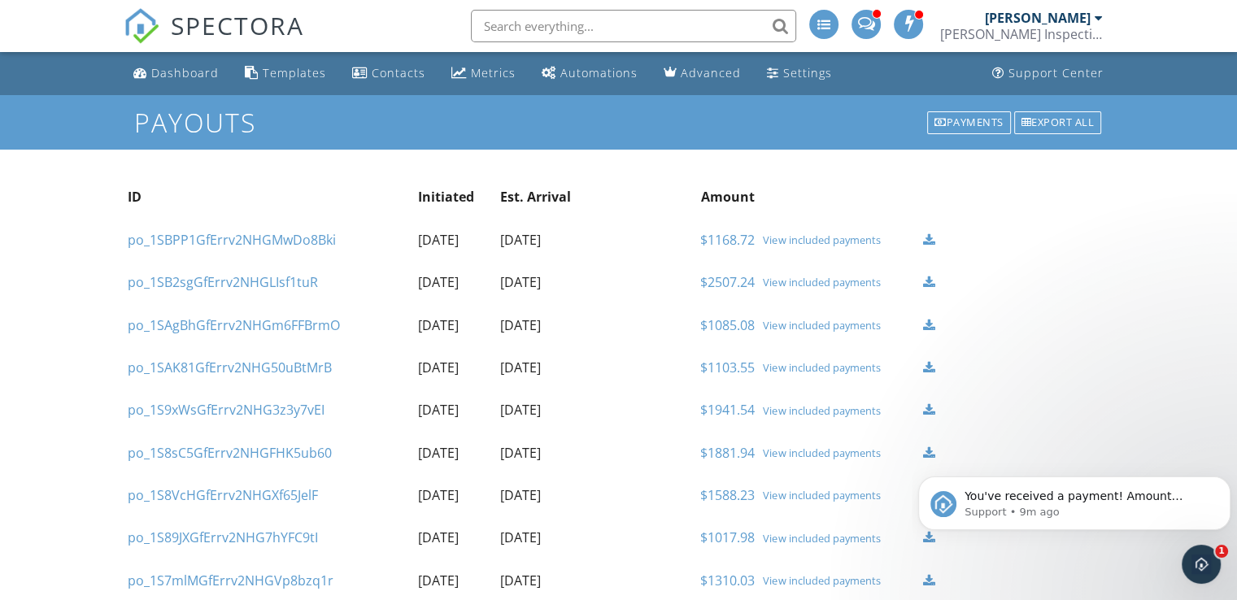
click at [739, 238] on link "$1168.72" at bounding box center [727, 240] width 54 height 18
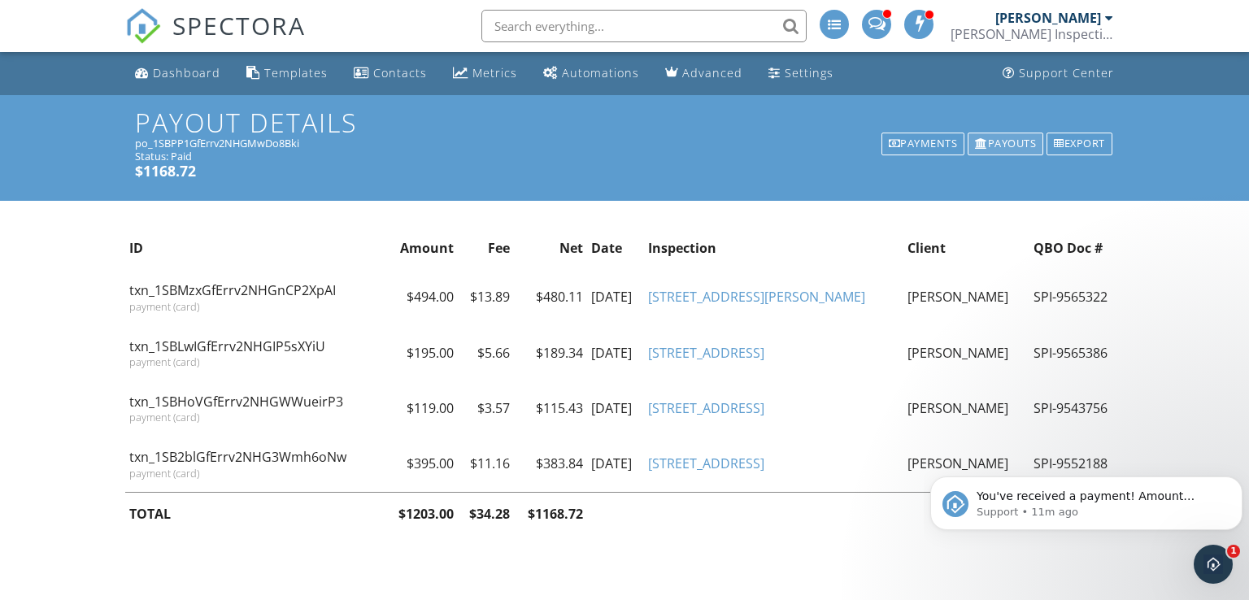
click at [1010, 144] on div "Payouts" at bounding box center [1006, 144] width 76 height 23
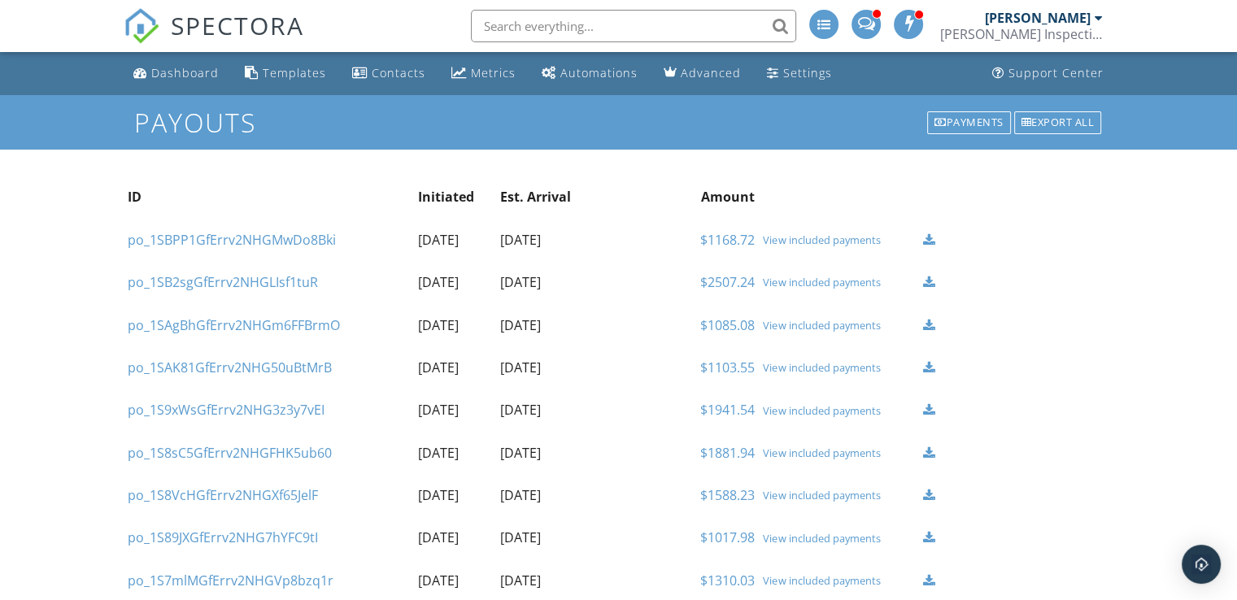
click at [739, 283] on link "$2507.24" at bounding box center [727, 282] width 54 height 18
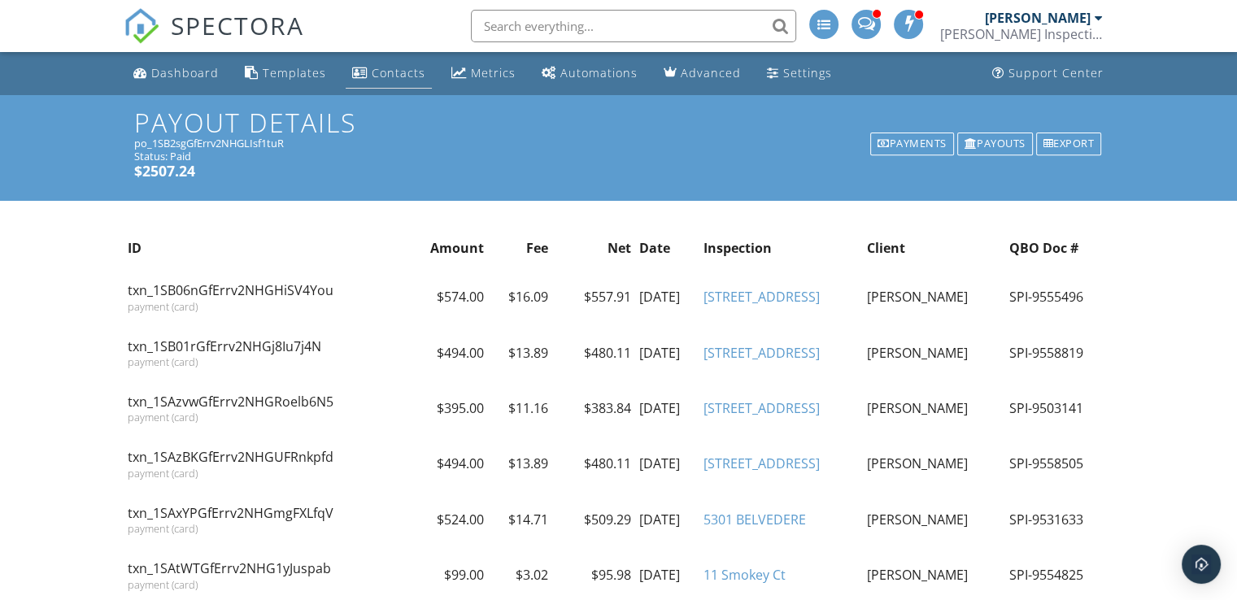
click at [382, 63] on link "Contacts" at bounding box center [389, 74] width 86 height 30
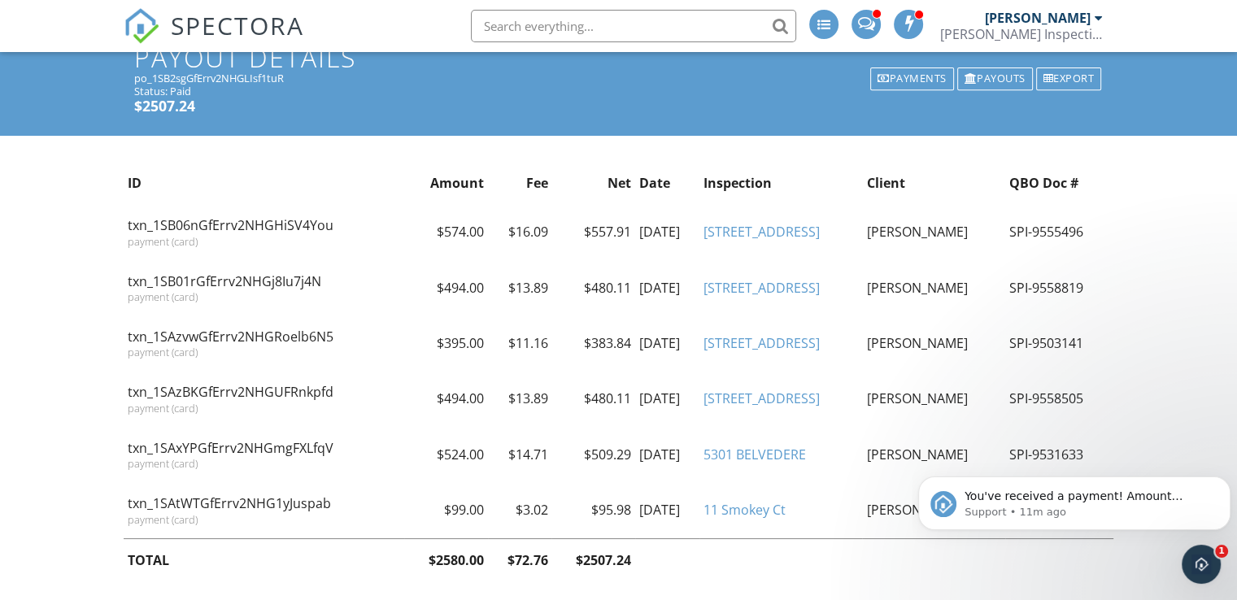
scroll to position [88, 0]
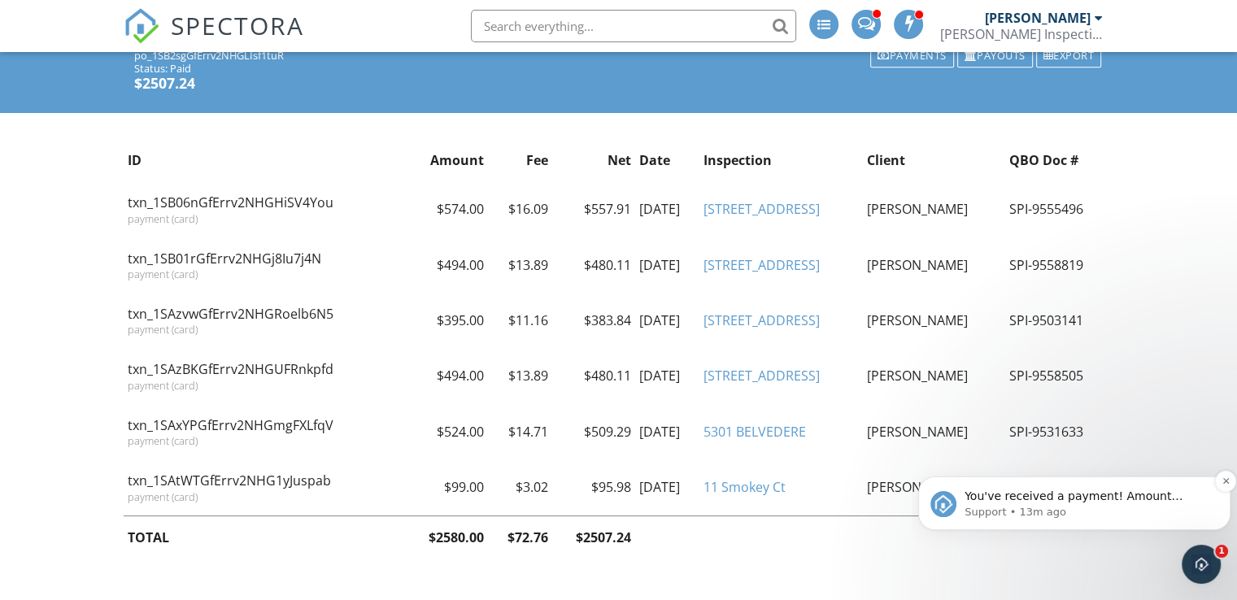
click at [1193, 502] on span "You've received a payment! Amount $79.00 Fee $0.00 Net $79.00 Transaction # Ins…" at bounding box center [1082, 513] width 235 height 46
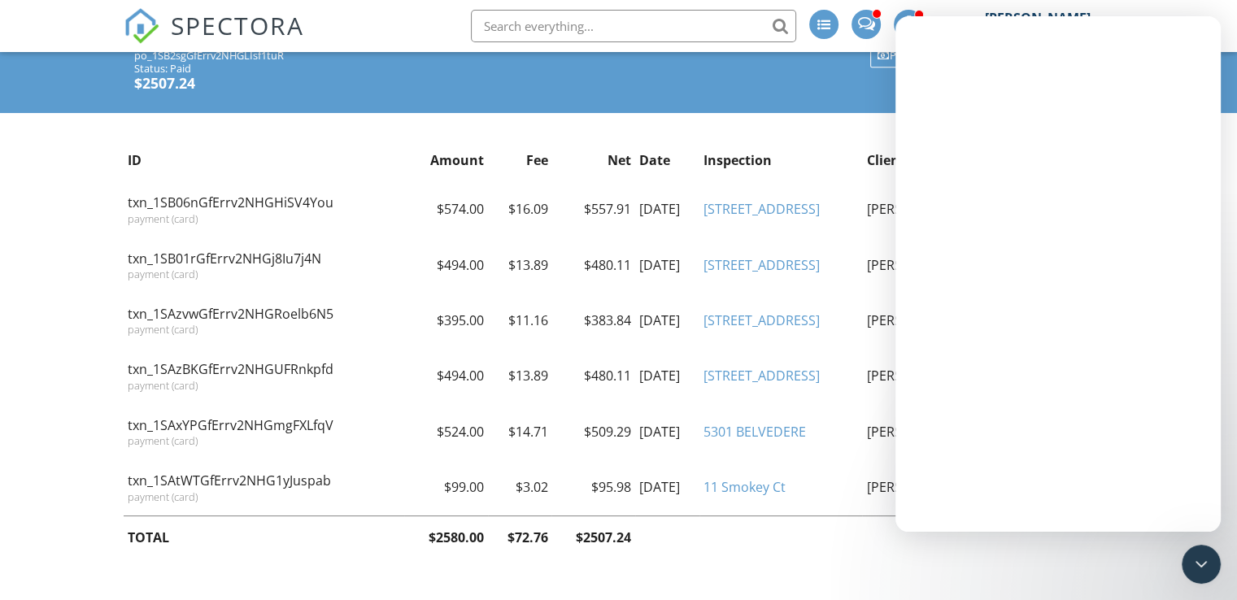
scroll to position [0, 0]
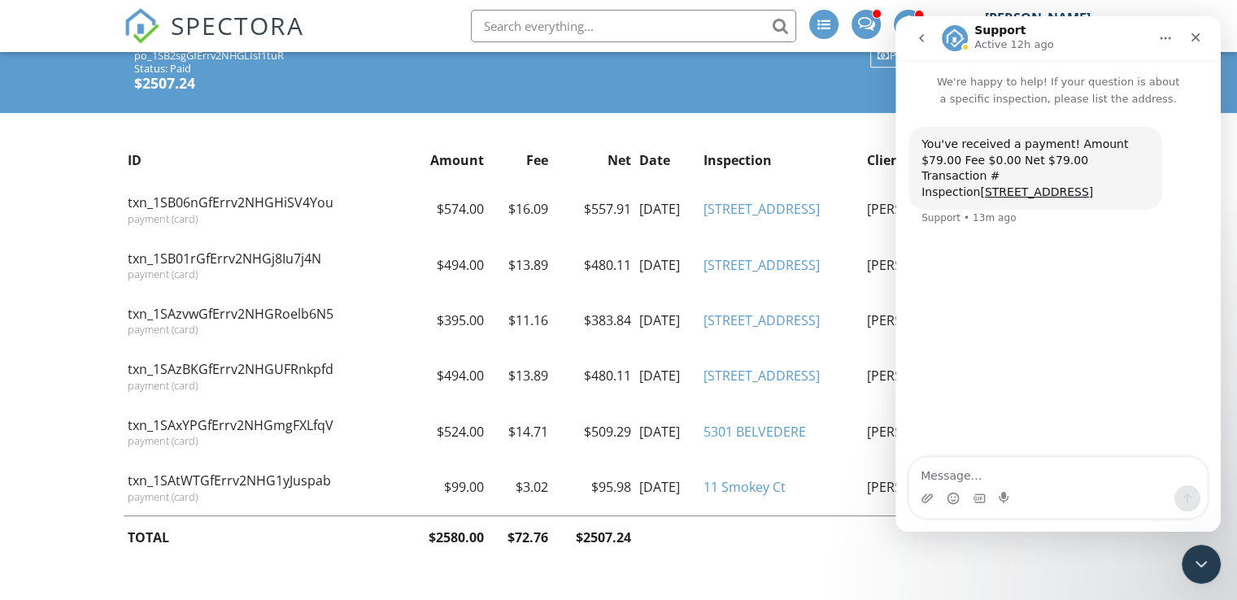
click at [918, 37] on icon "go back" at bounding box center [921, 38] width 13 height 13
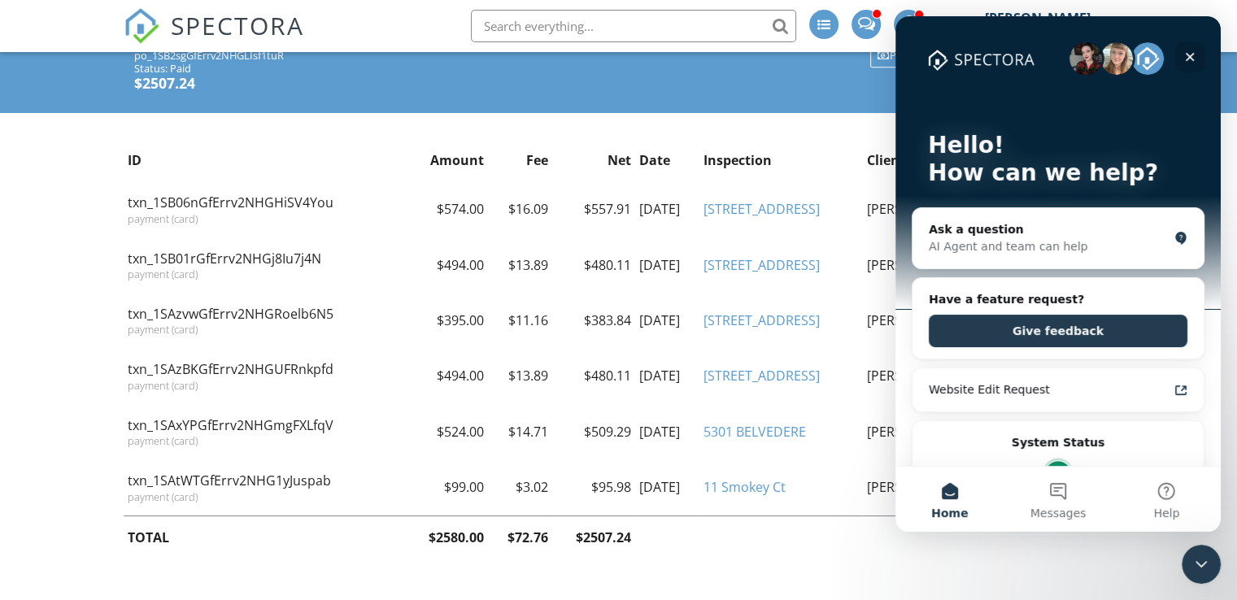
click at [1192, 57] on icon "Close" at bounding box center [1189, 56] width 13 height 13
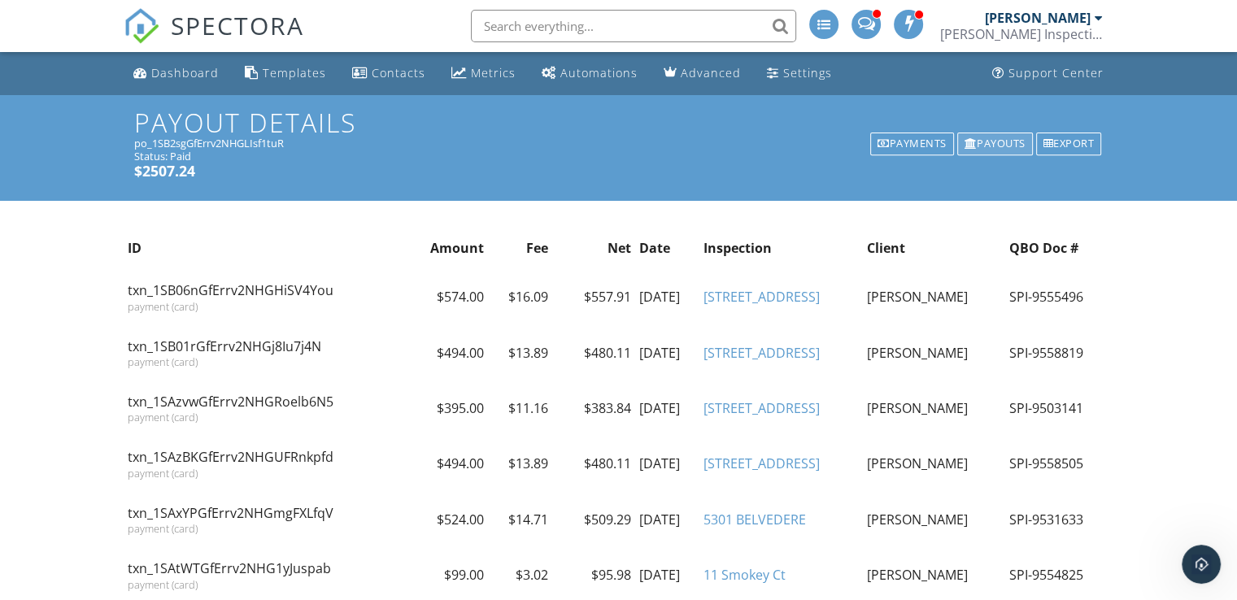
click at [984, 141] on div "Payouts" at bounding box center [995, 144] width 76 height 23
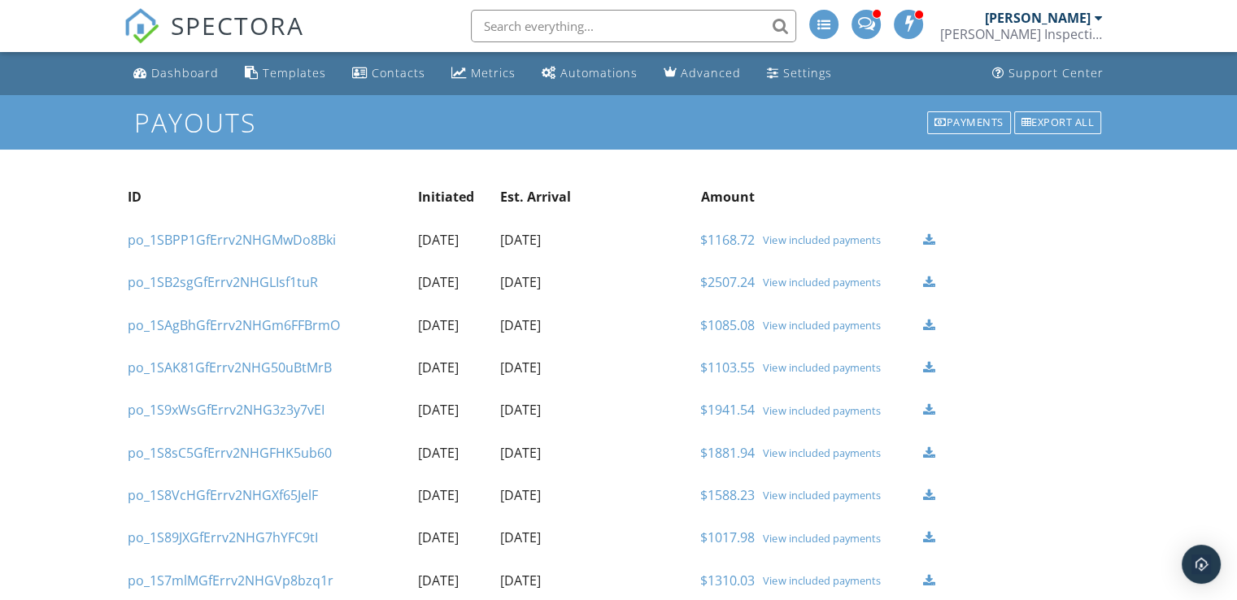
click at [719, 316] on link "$1085.08" at bounding box center [727, 325] width 54 height 18
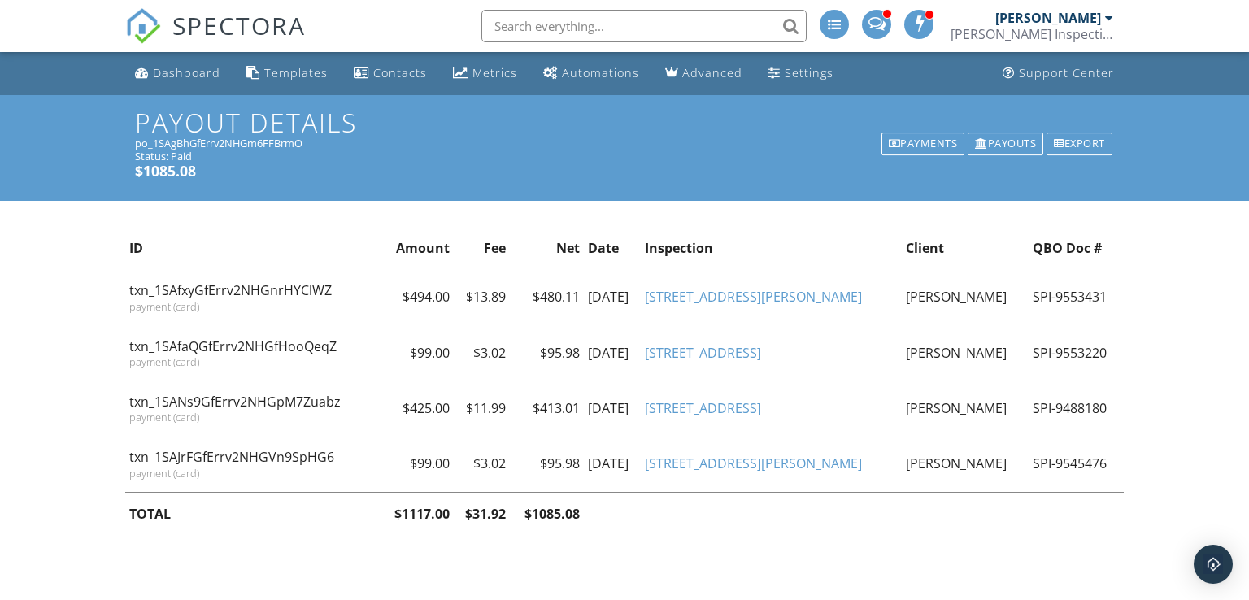
click at [309, 216] on div "ID Amount Fee Net Date Inspection Client QBO Doc # txn_1SAfxyGfErrv2NHGnrHYClWZ…" at bounding box center [624, 389] width 1249 height 377
click at [216, 199] on div "Payout Details Payments Payouts Export po_1SAgBhGfErrv2NHGm6FFBrmO Status: Paid…" at bounding box center [624, 148] width 1249 height 106
click at [142, 108] on h1 "Payout Details" at bounding box center [624, 122] width 979 height 28
